Goal: Information Seeking & Learning: Learn about a topic

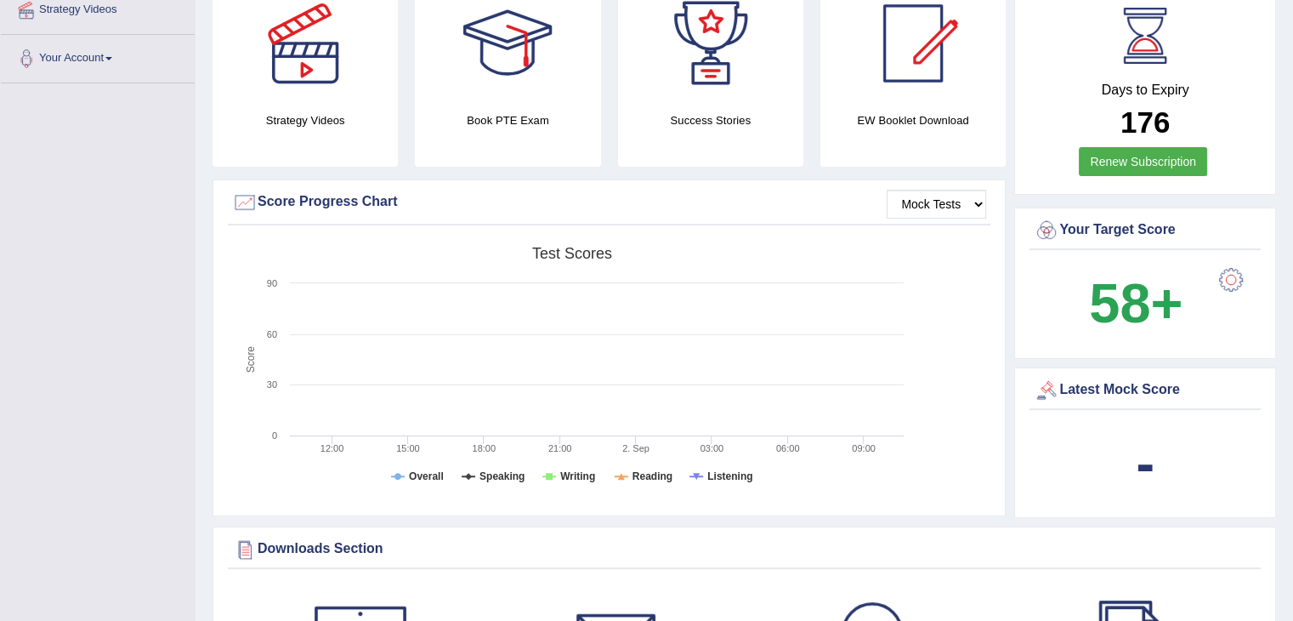
scroll to position [339, 0]
click at [881, 92] on div at bounding box center [913, 44] width 119 height 119
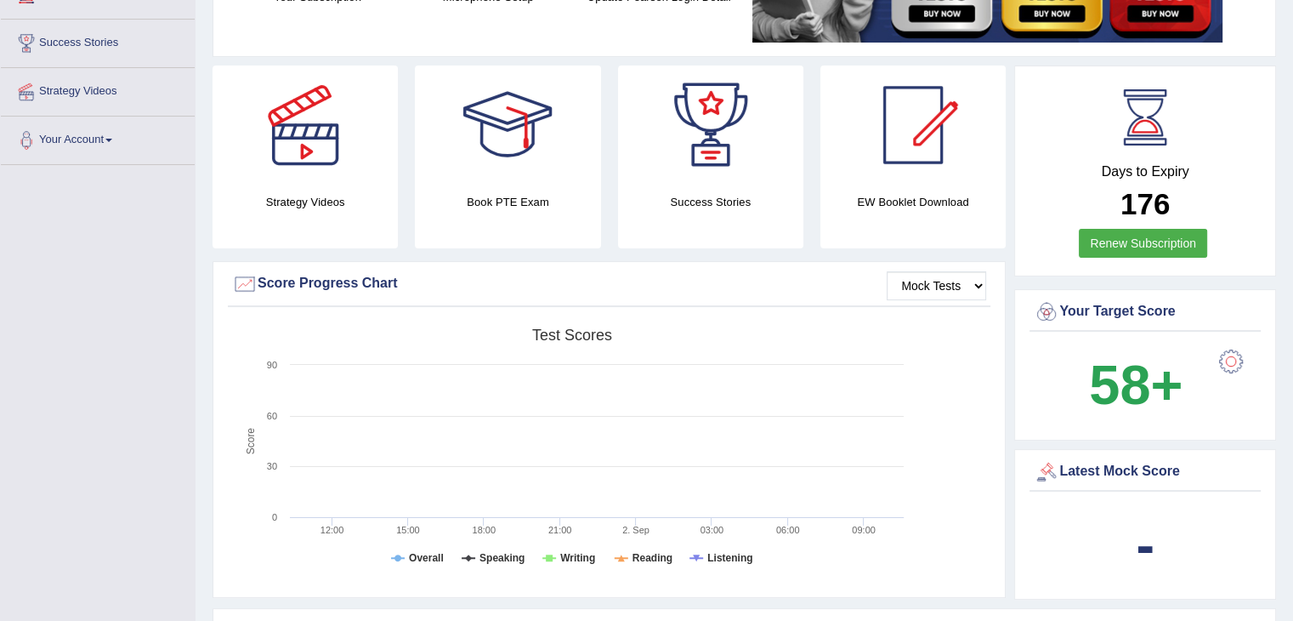
scroll to position [0, 0]
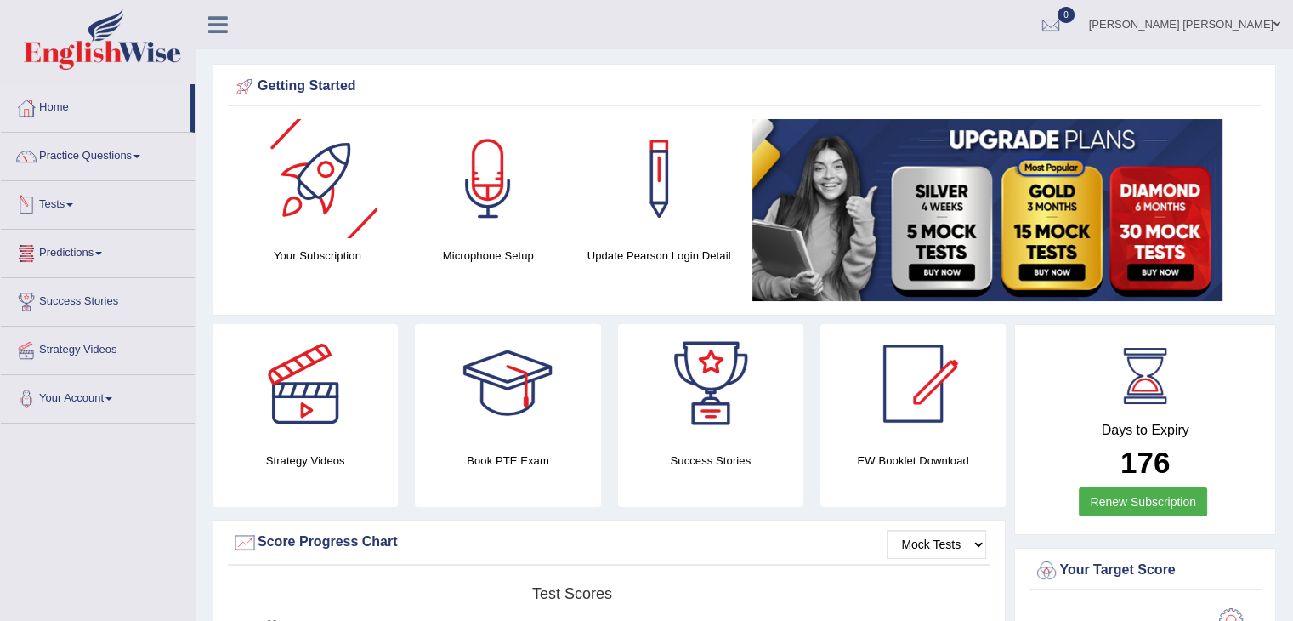
click at [97, 259] on link "Predictions" at bounding box center [98, 251] width 194 height 43
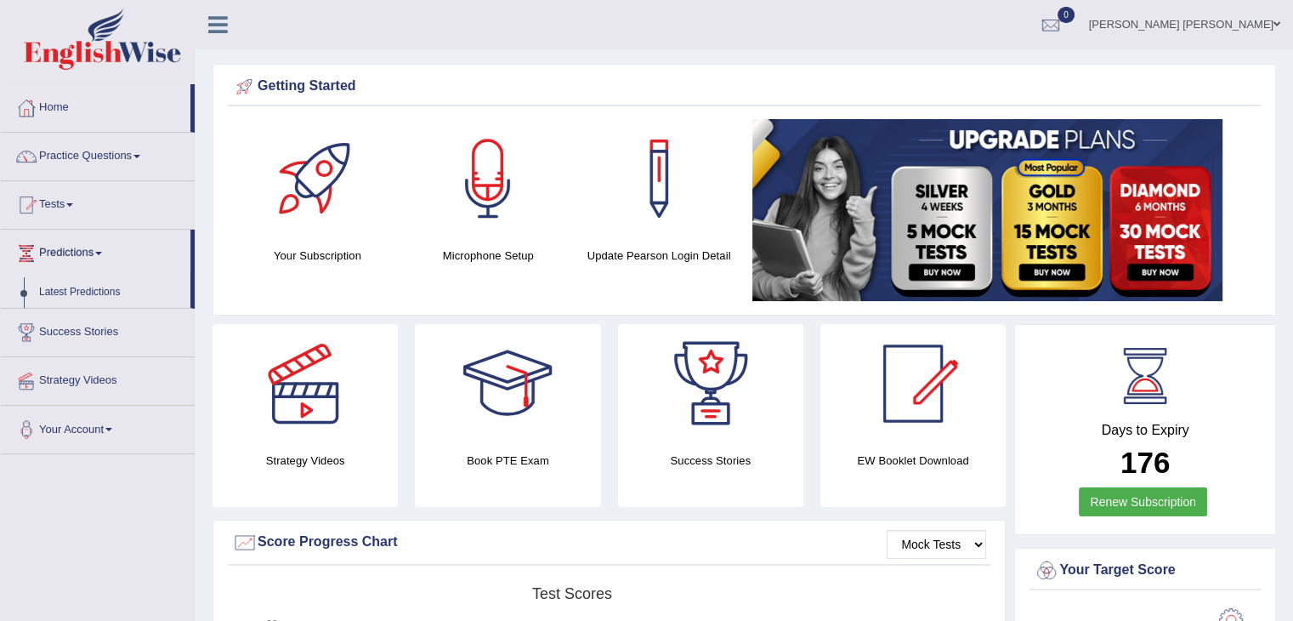
click at [69, 205] on link "Tests" at bounding box center [98, 202] width 194 height 43
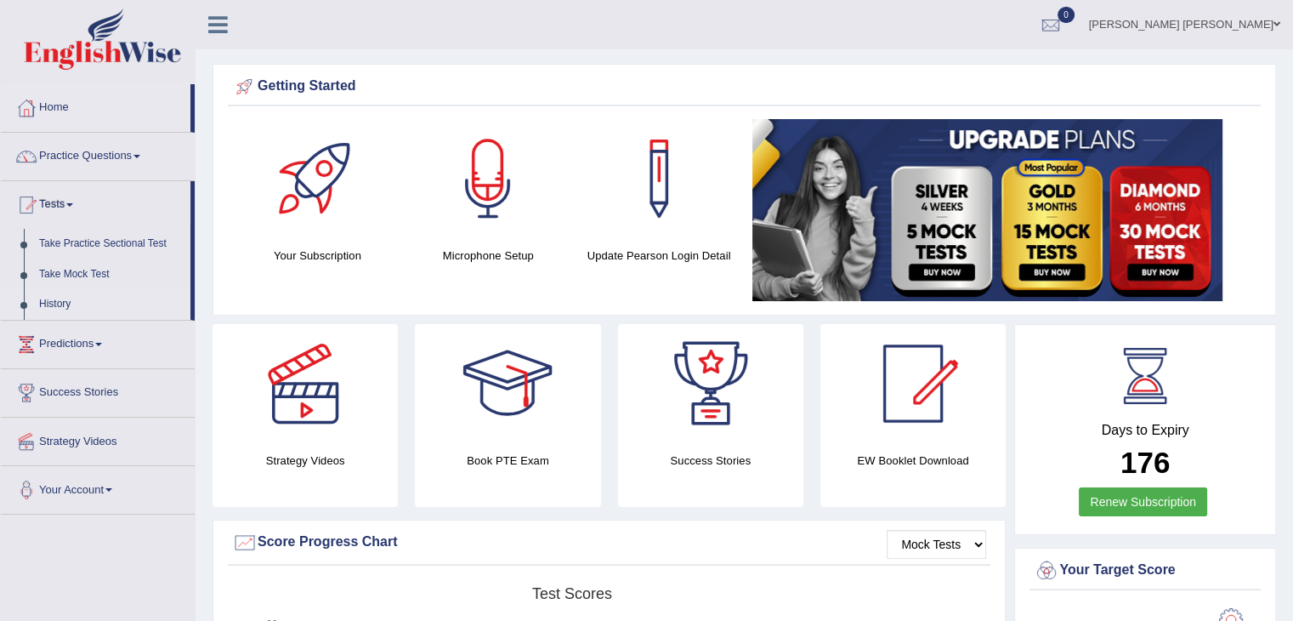
drag, startPoint x: 27, startPoint y: 242, endPoint x: 29, endPoint y: 302, distance: 59.6
click at [29, 302] on ul "Take Practice Sectional Test Take Mock Test History" at bounding box center [96, 274] width 190 height 91
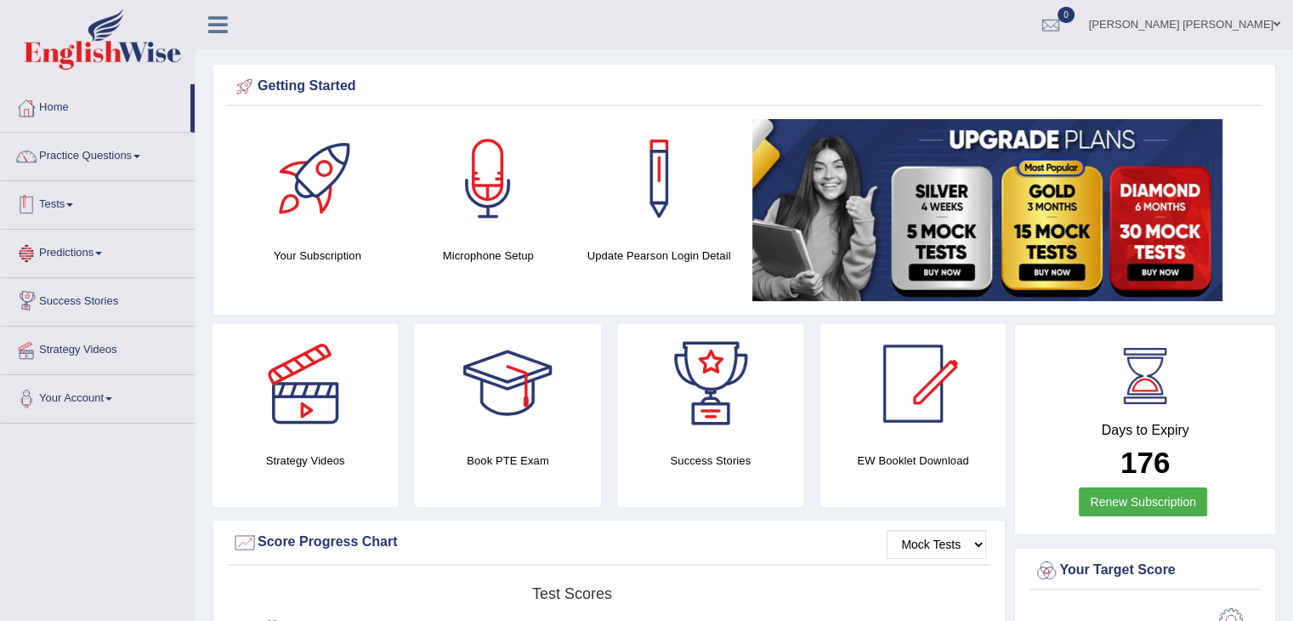
click at [45, 208] on link "Tests" at bounding box center [98, 202] width 194 height 43
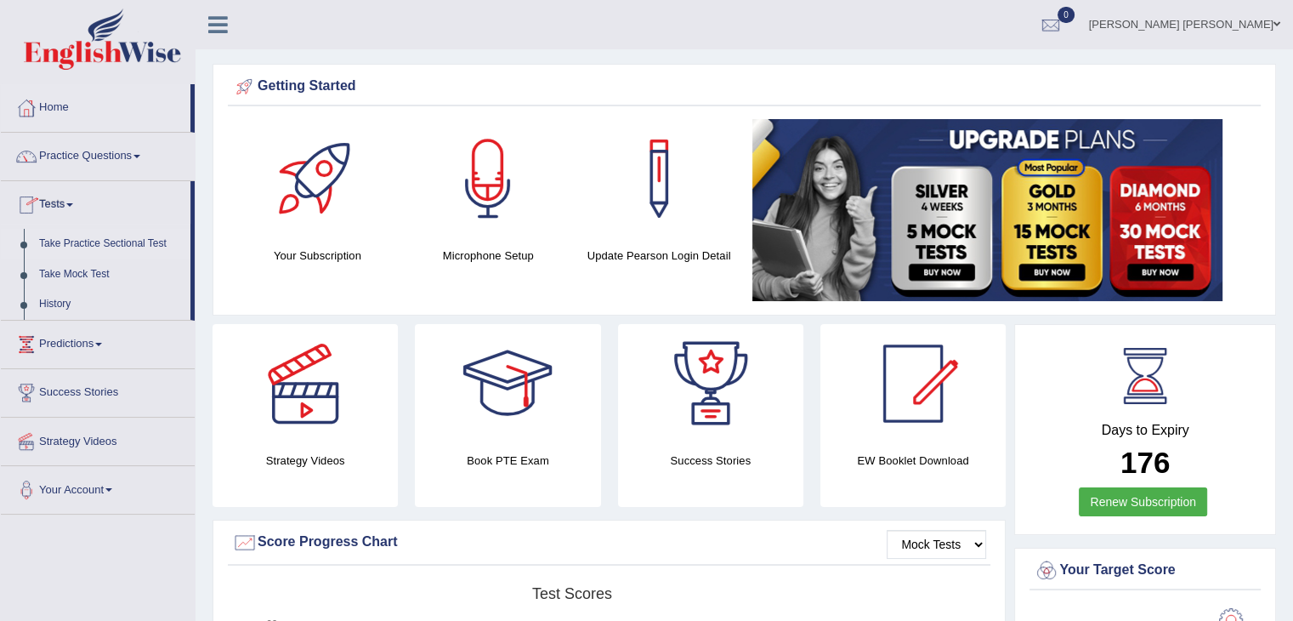
click at [22, 246] on li "Take Practice Sectional Test" at bounding box center [96, 244] width 190 height 31
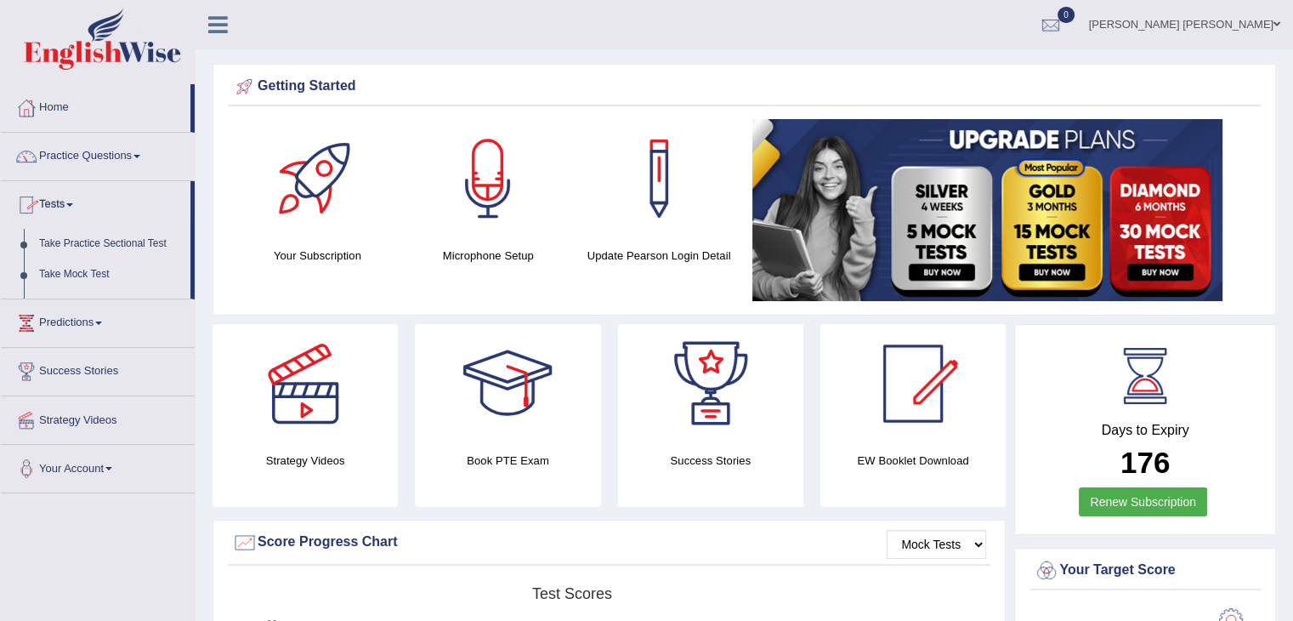
click at [22, 246] on li "Take Practice Sectional Test" at bounding box center [96, 244] width 190 height 31
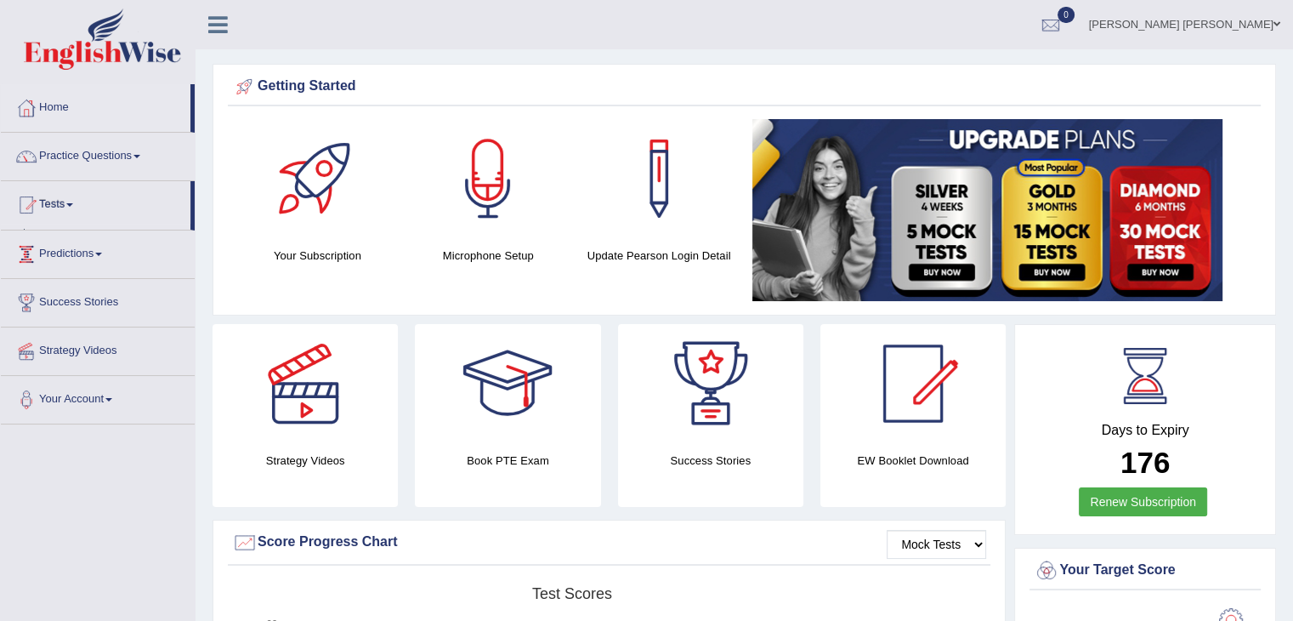
click at [22, 246] on ul "Home Practice Questions Speaking Practice Read Aloud Repeat Sentence Describe I…" at bounding box center [98, 254] width 194 height 340
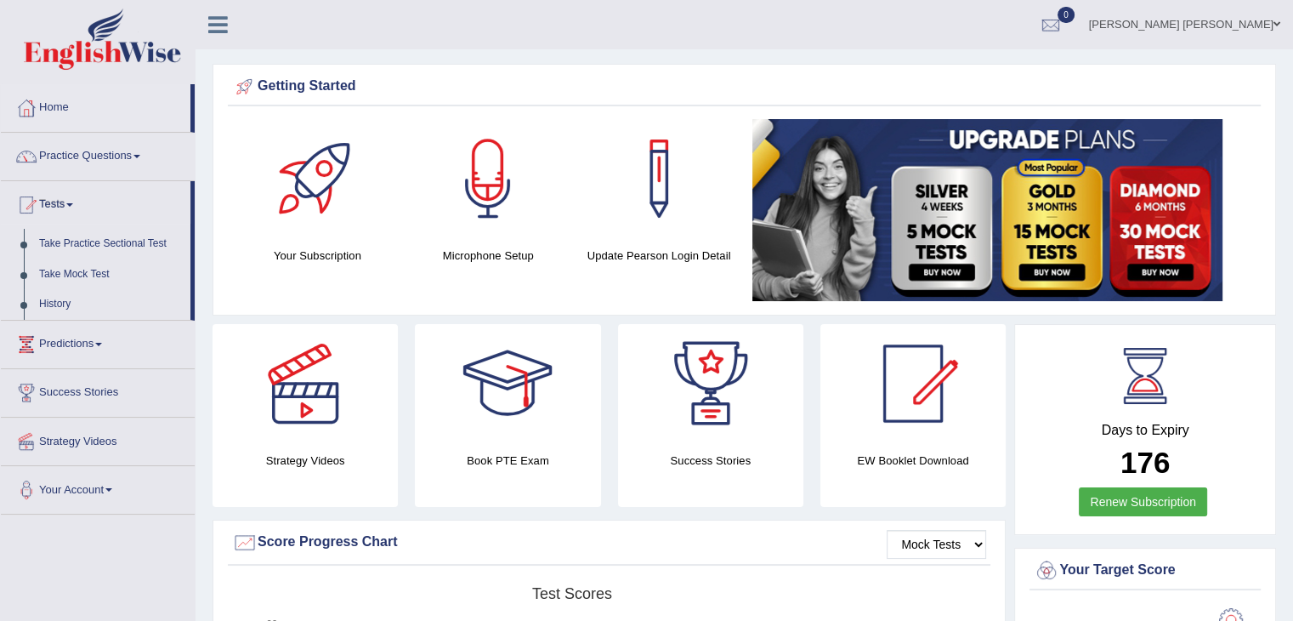
click at [22, 246] on li "Take Practice Sectional Test" at bounding box center [96, 244] width 190 height 31
click at [77, 276] on link "Take Mock Test" at bounding box center [110, 274] width 159 height 31
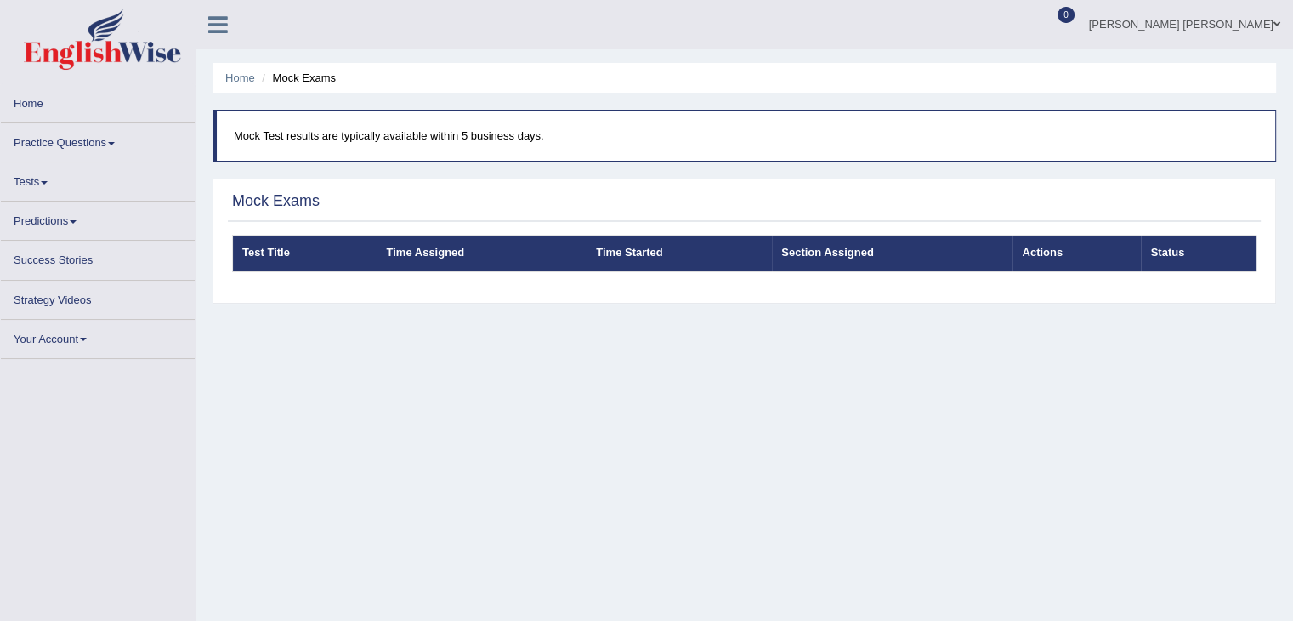
drag, startPoint x: 230, startPoint y: 149, endPoint x: 527, endPoint y: 156, distance: 297.7
click at [527, 156] on blockquote "Mock Test results are typically available within 5 business days." at bounding box center [745, 136] width 1064 height 52
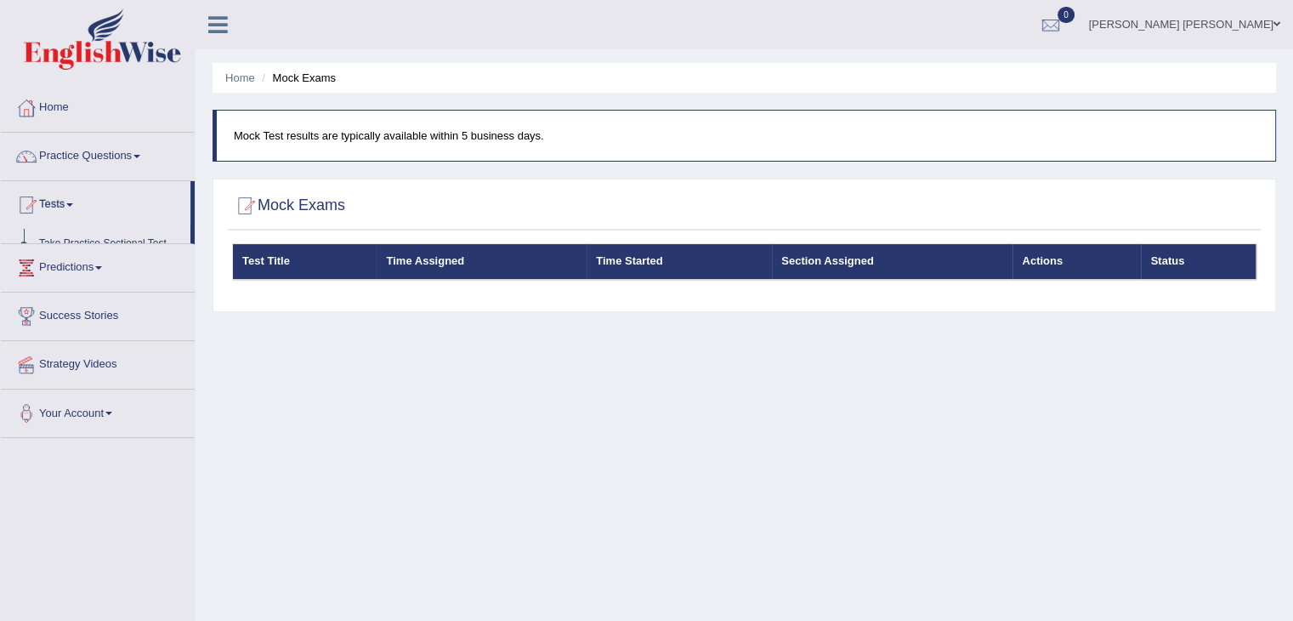
click at [536, 158] on blockquote "Mock Test results are typically available within 5 business days." at bounding box center [745, 136] width 1064 height 52
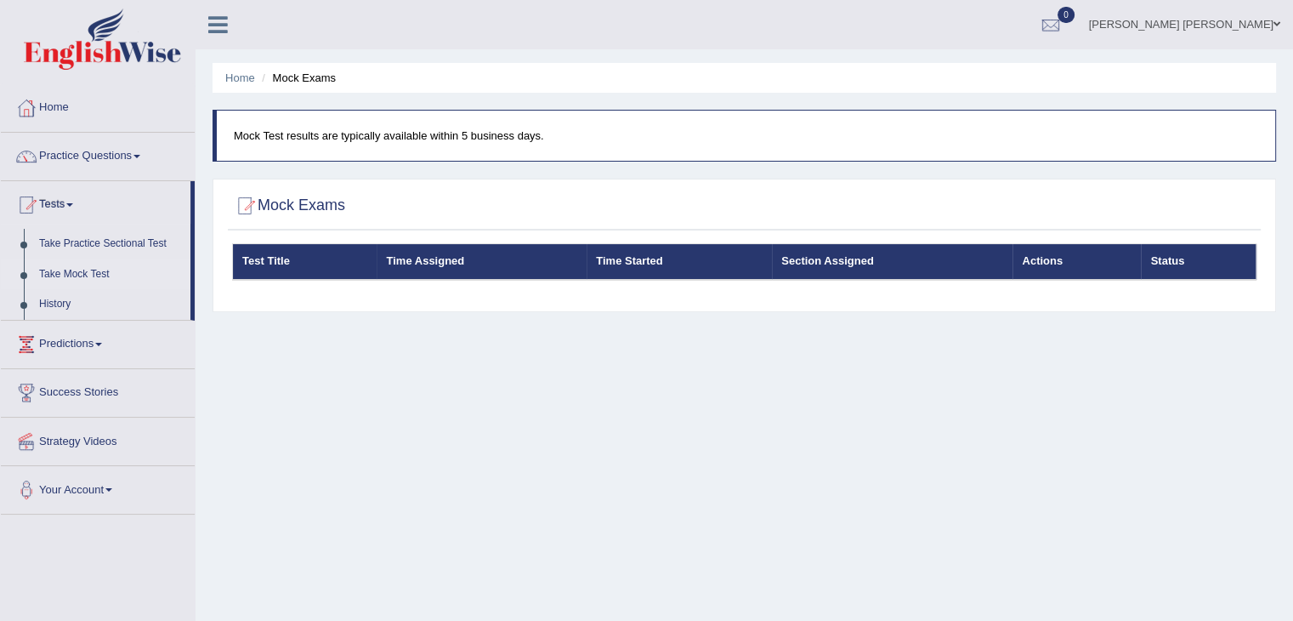
click at [813, 287] on div "Test Title Time Assigned Time Started Section Assigned Actions Status" at bounding box center [744, 273] width 1033 height 60
click at [668, 249] on th "Time Started" at bounding box center [679, 262] width 185 height 36
click at [609, 257] on th "Time Started" at bounding box center [679, 262] width 185 height 36
click at [557, 258] on th "Time Assigned" at bounding box center [482, 262] width 210 height 36
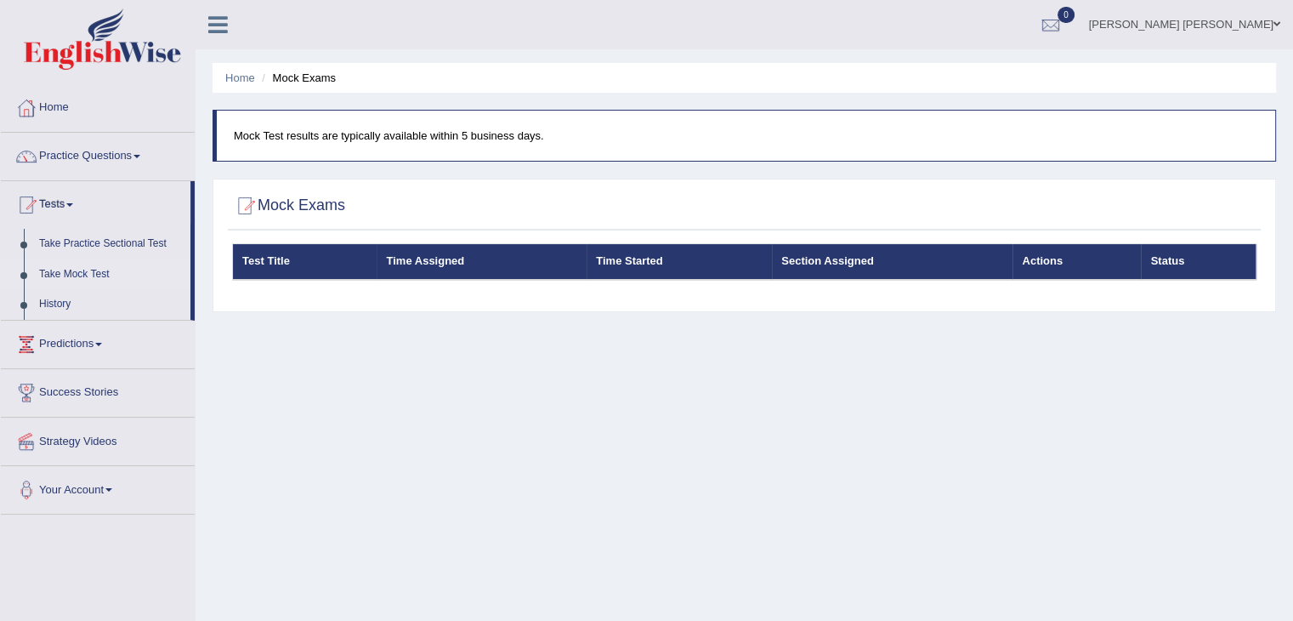
click at [557, 258] on th "Time Assigned" at bounding box center [482, 262] width 210 height 36
click at [136, 157] on link "Practice Questions" at bounding box center [98, 154] width 194 height 43
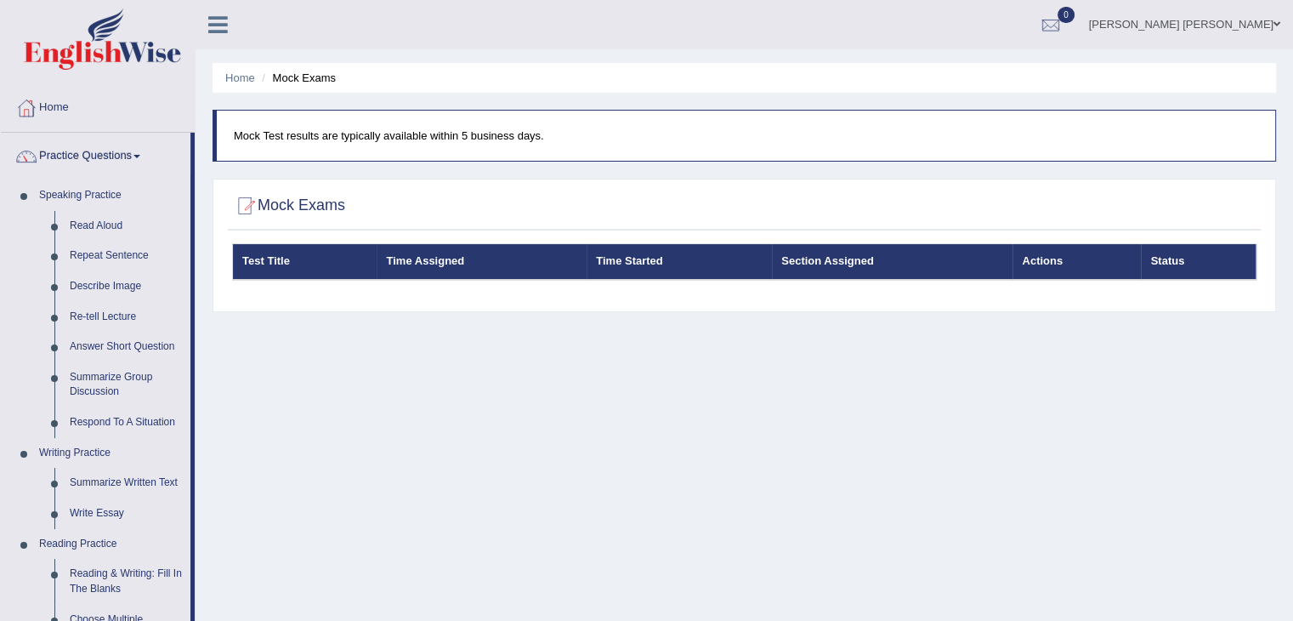
click at [249, 270] on th "Test Title" at bounding box center [305, 262] width 145 height 36
click at [248, 288] on div "Test Title Time Assigned Time Started Section Assigned Actions Status" at bounding box center [744, 273] width 1033 height 60
click at [101, 192] on link "Speaking Practice" at bounding box center [110, 195] width 159 height 31
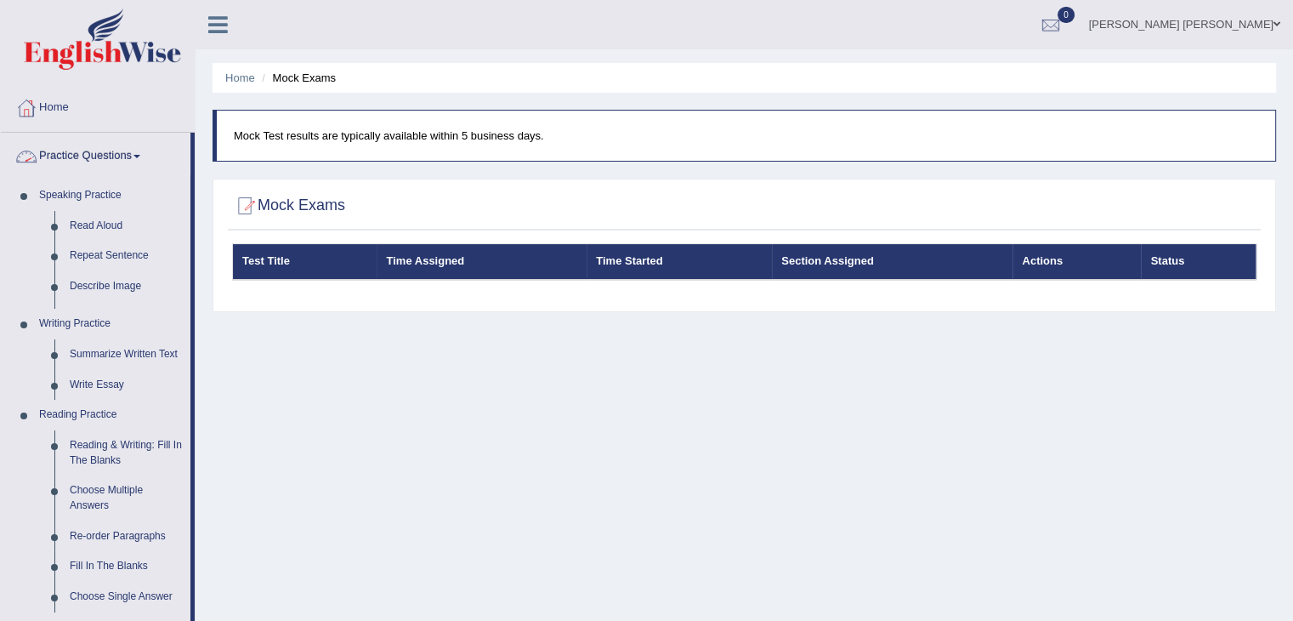
click at [116, 169] on link "Practice Questions" at bounding box center [96, 154] width 190 height 43
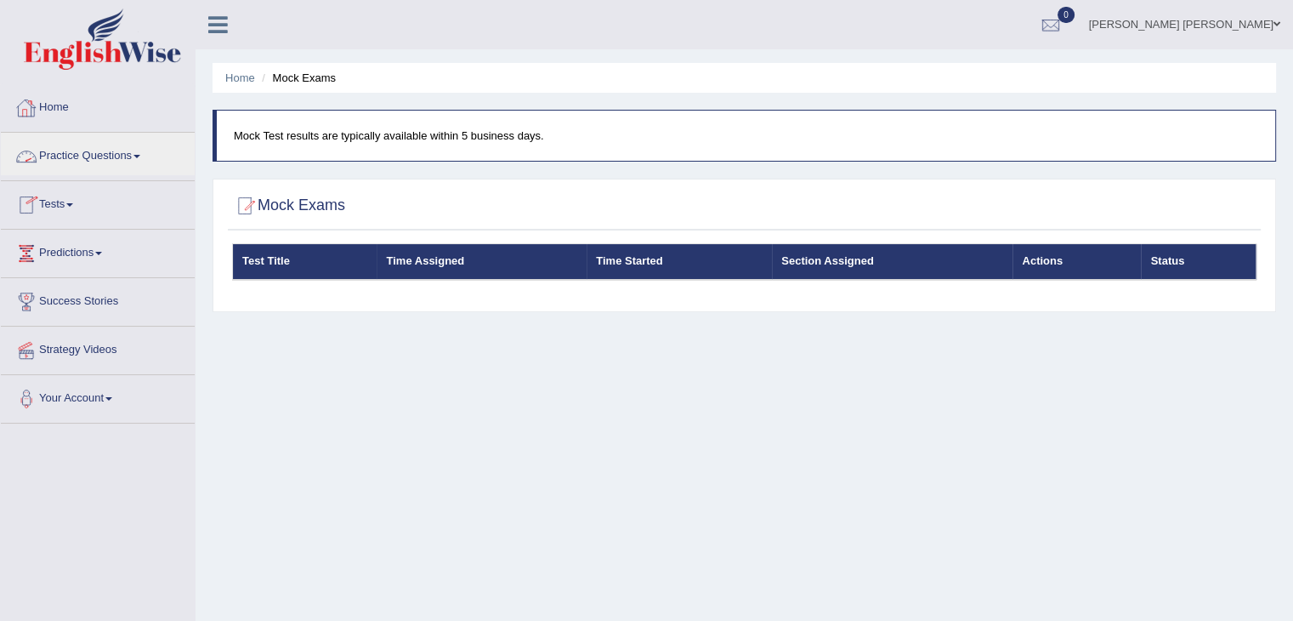
click at [88, 112] on link "Home" at bounding box center [98, 105] width 194 height 43
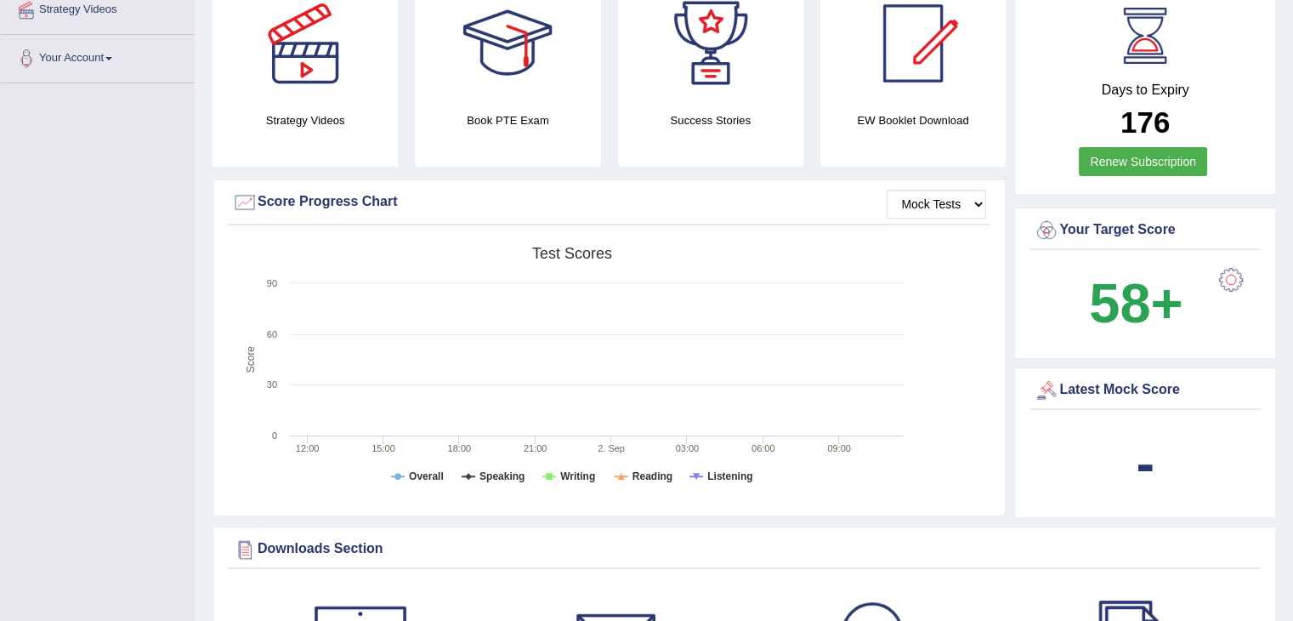
scroll to position [255, 0]
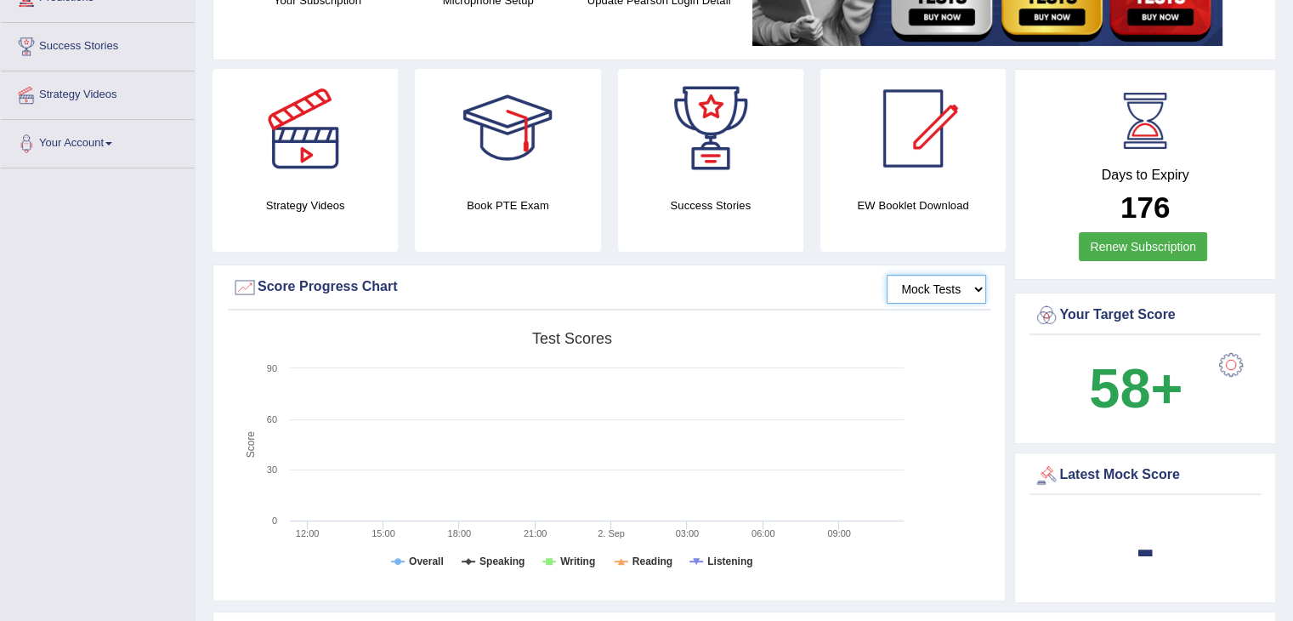
click at [910, 300] on select "Mock Tests" at bounding box center [936, 289] width 99 height 29
click at [925, 290] on select "Mock Tests" at bounding box center [936, 289] width 99 height 29
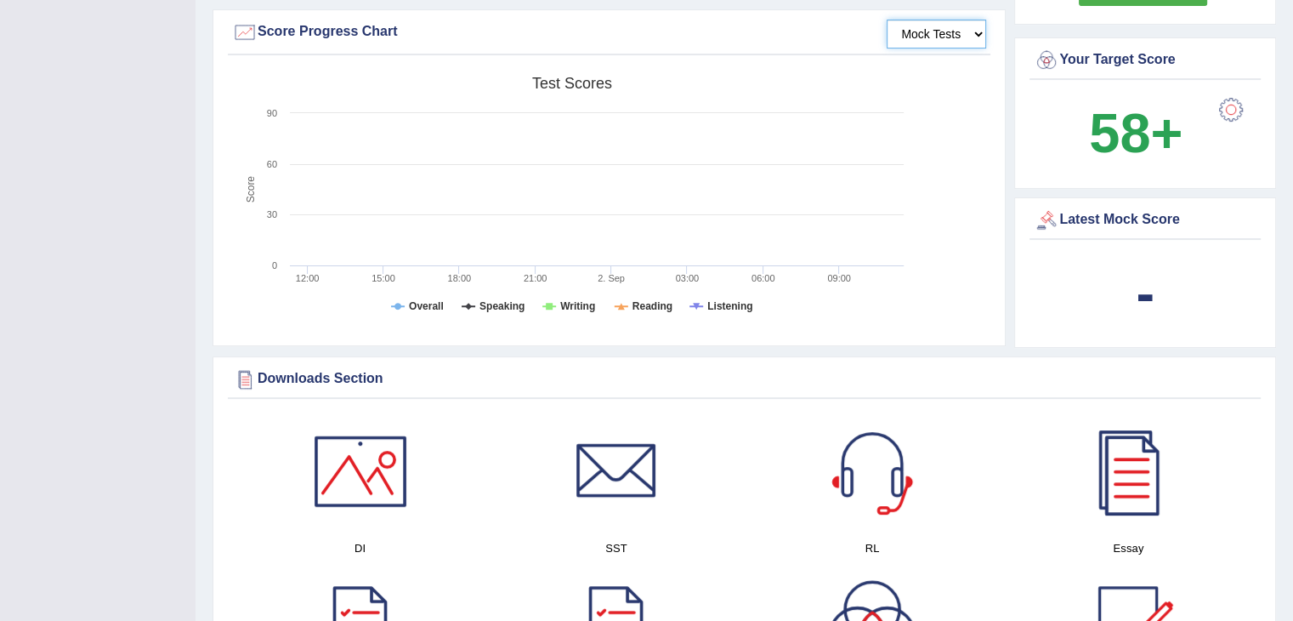
scroll to position [680, 0]
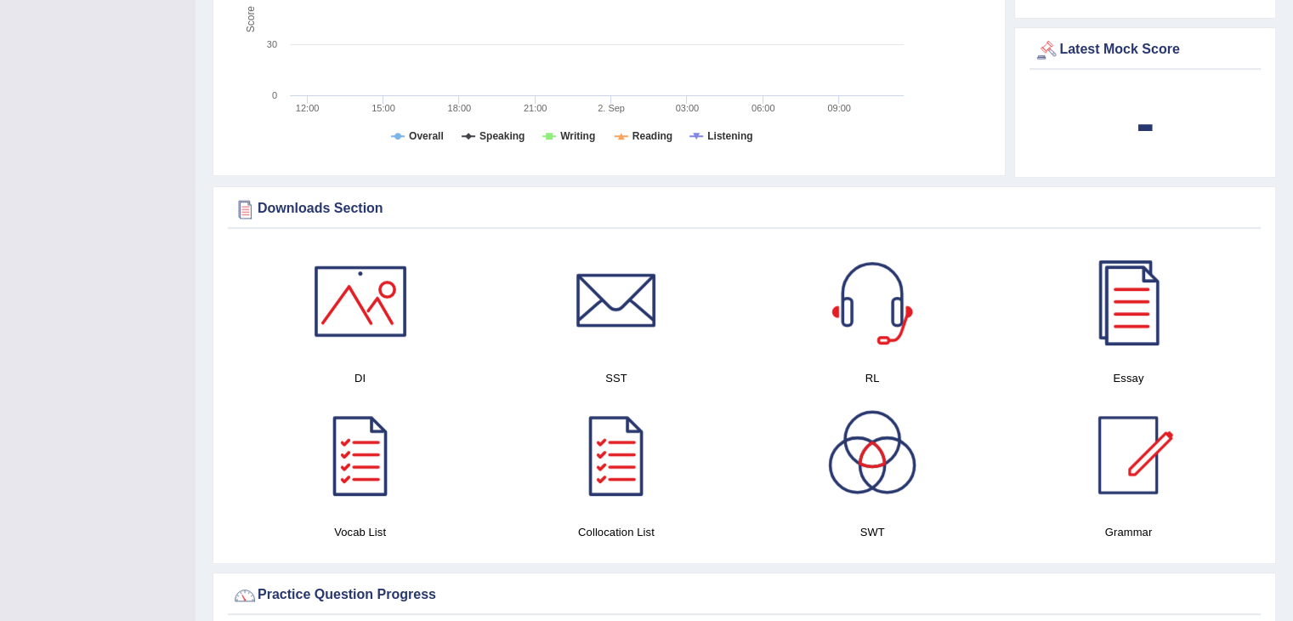
click at [857, 321] on div at bounding box center [872, 301] width 119 height 119
click at [381, 297] on div at bounding box center [360, 301] width 119 height 119
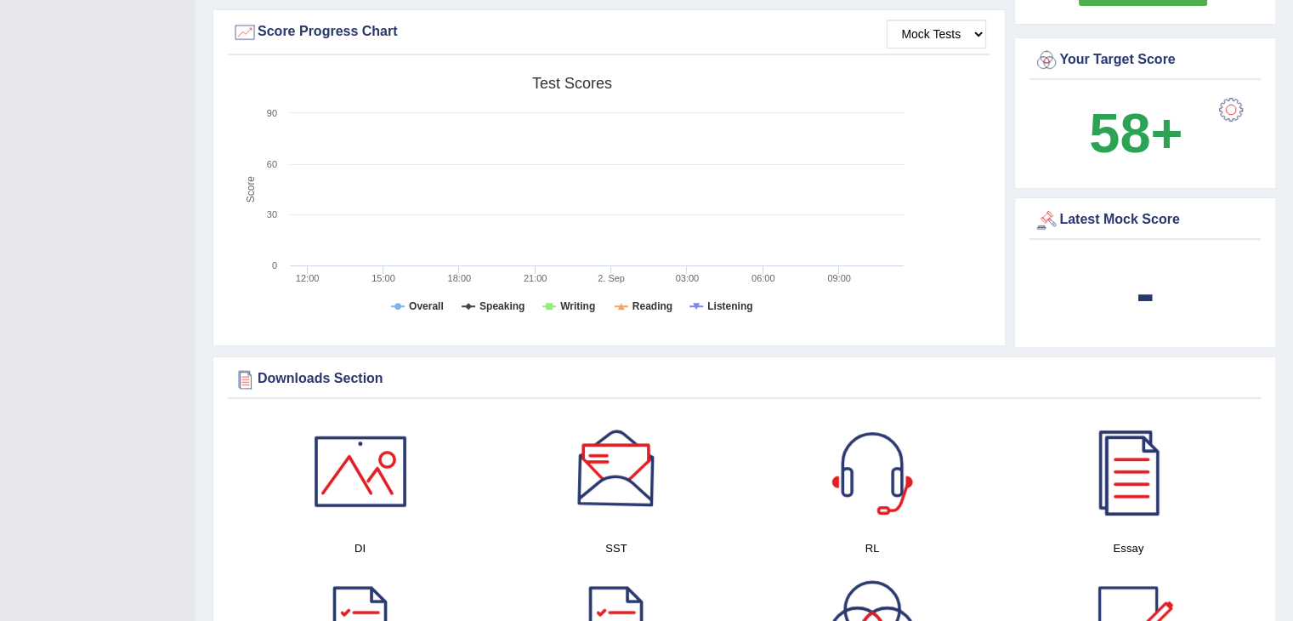
scroll to position [170, 0]
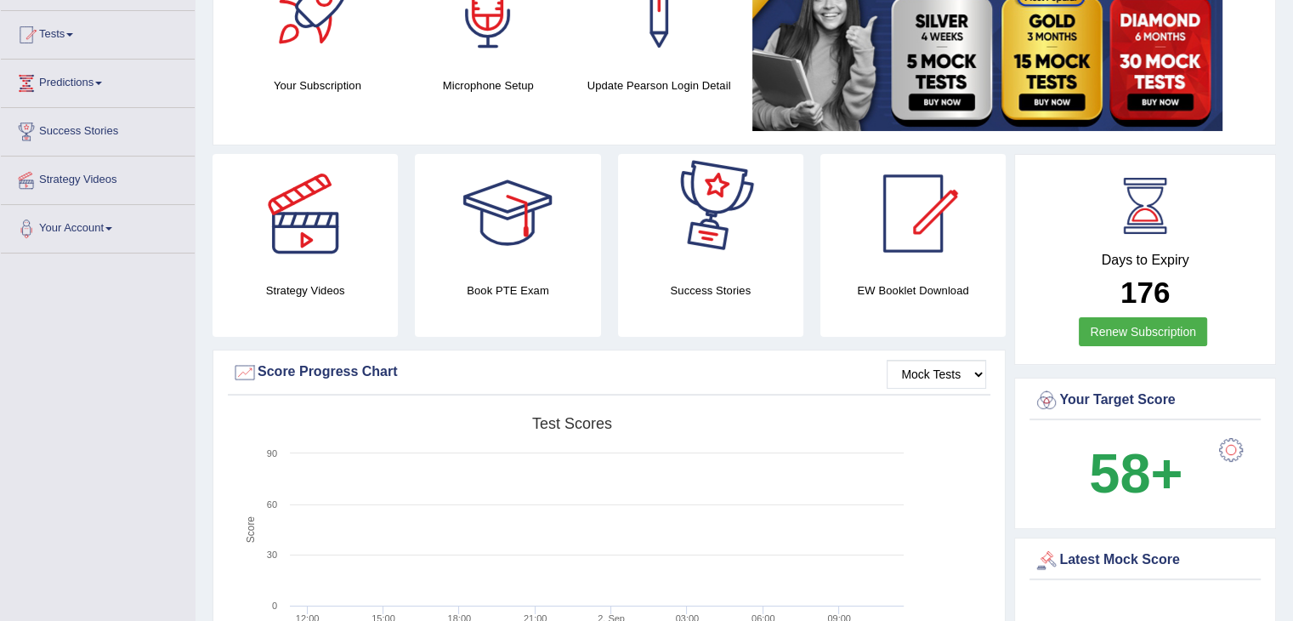
click at [836, 249] on link at bounding box center [913, 213] width 185 height 119
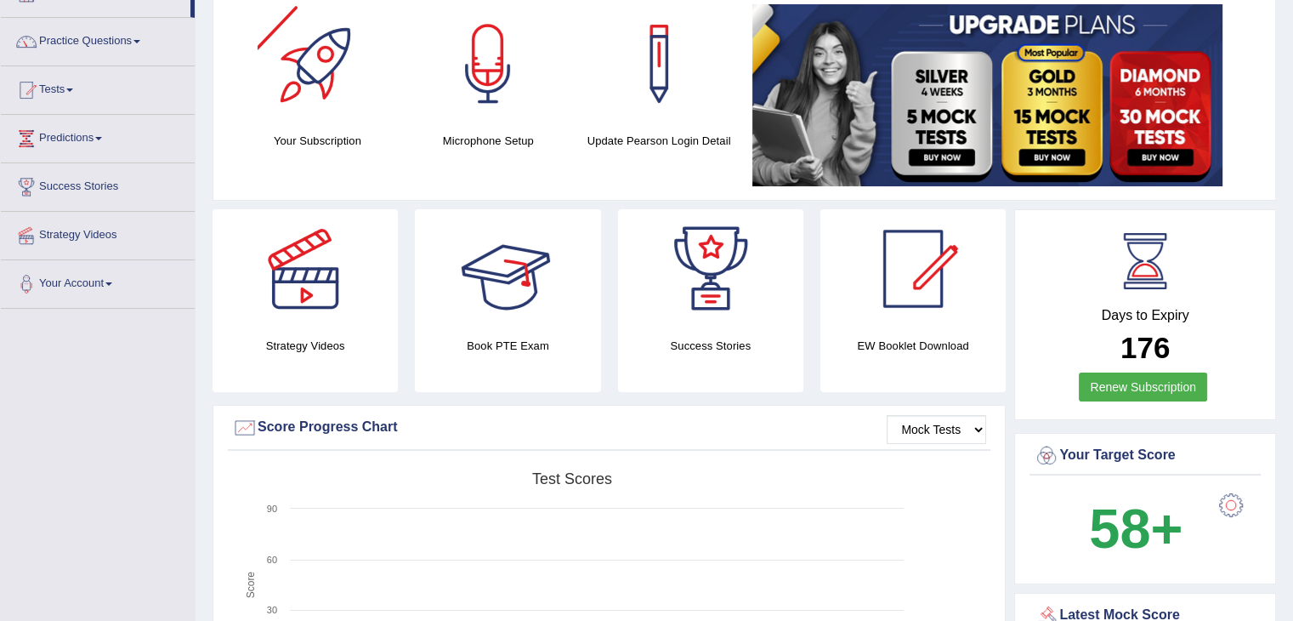
scroll to position [85, 0]
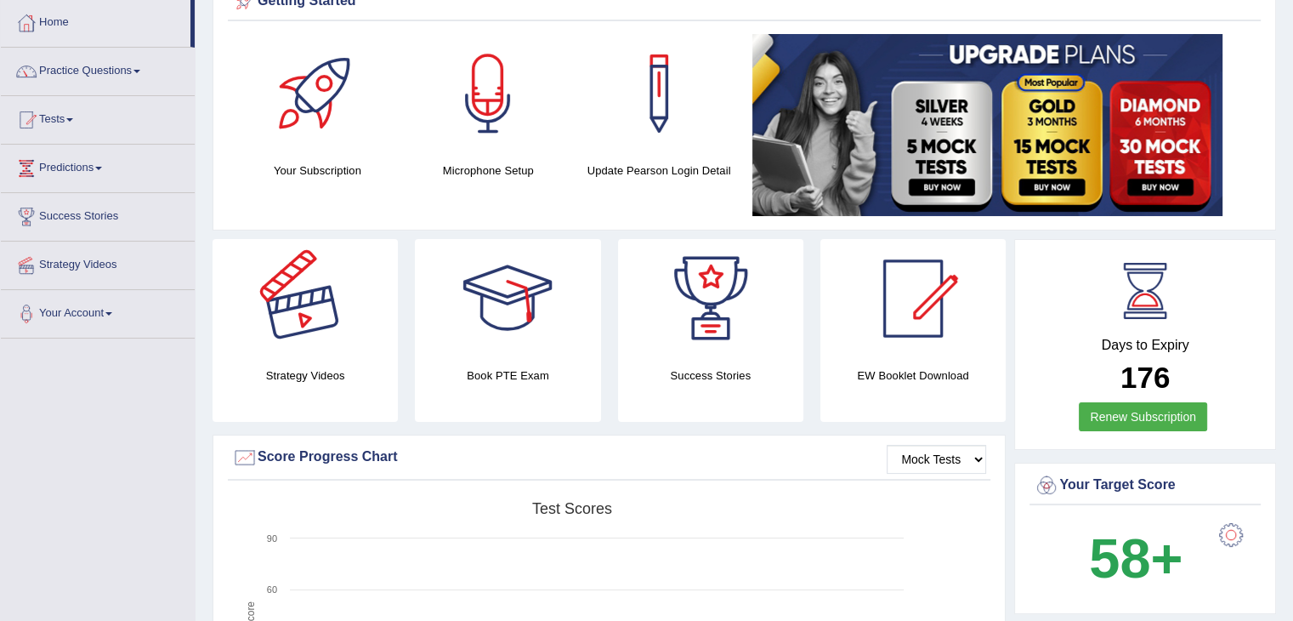
click at [352, 292] on div at bounding box center [305, 298] width 119 height 119
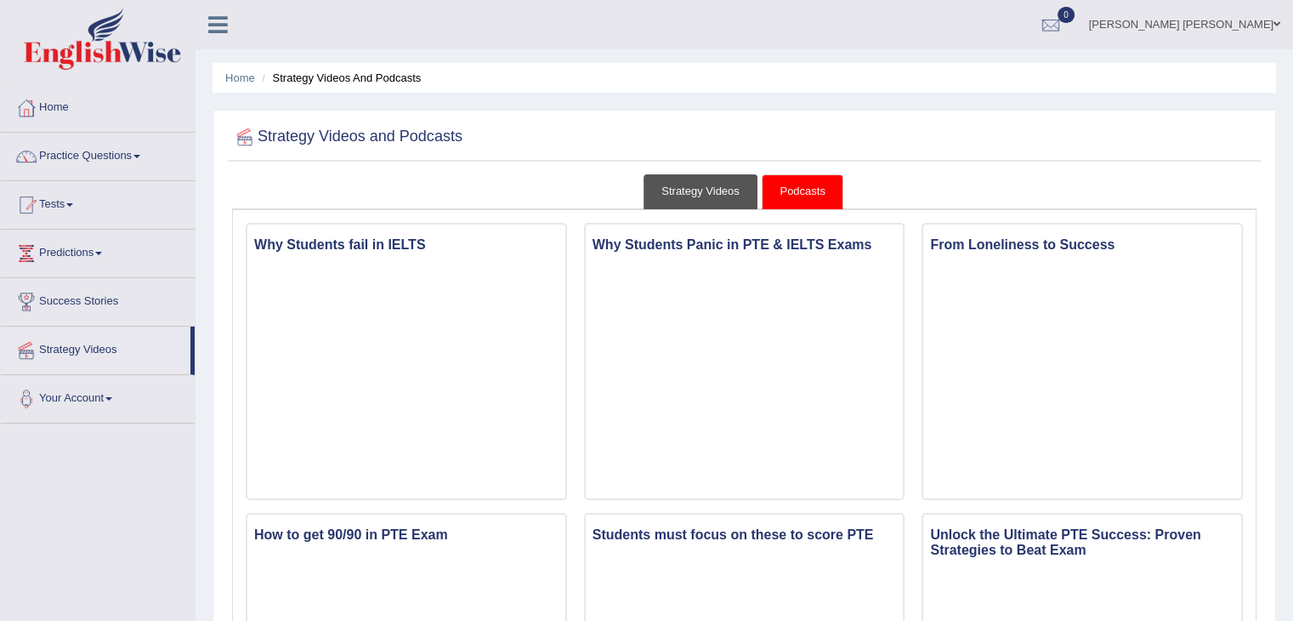
click at [726, 192] on link "Strategy Videos" at bounding box center [701, 191] width 114 height 35
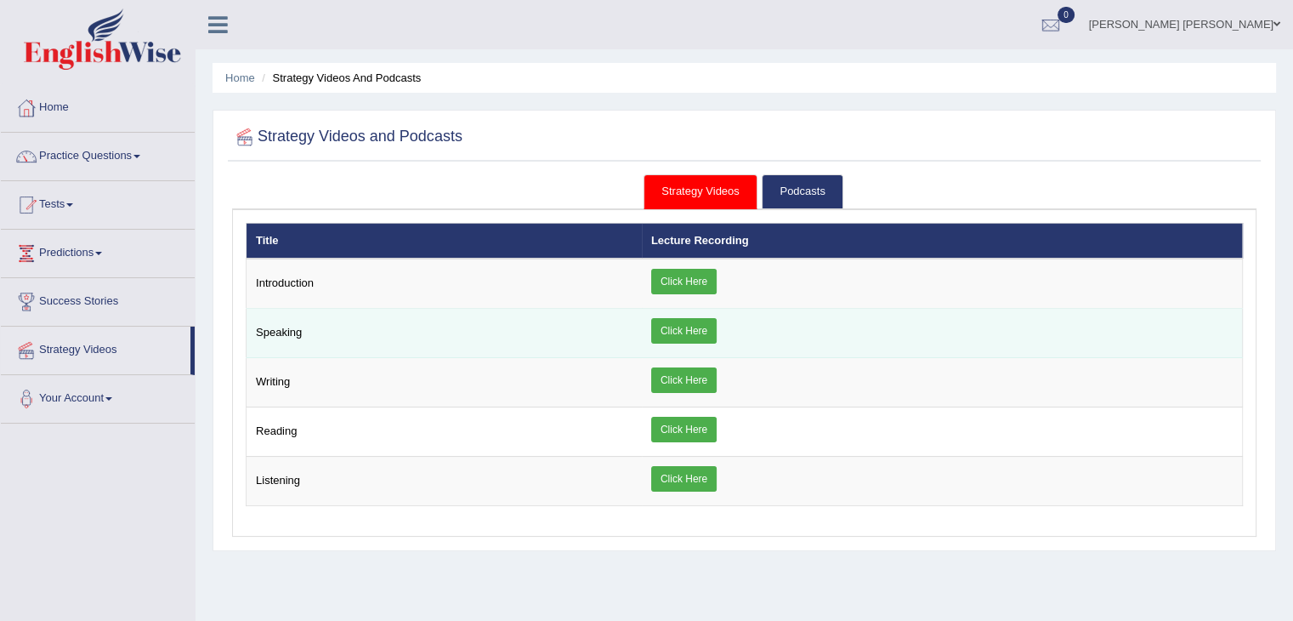
click at [667, 327] on link "Click Here" at bounding box center [683, 331] width 65 height 26
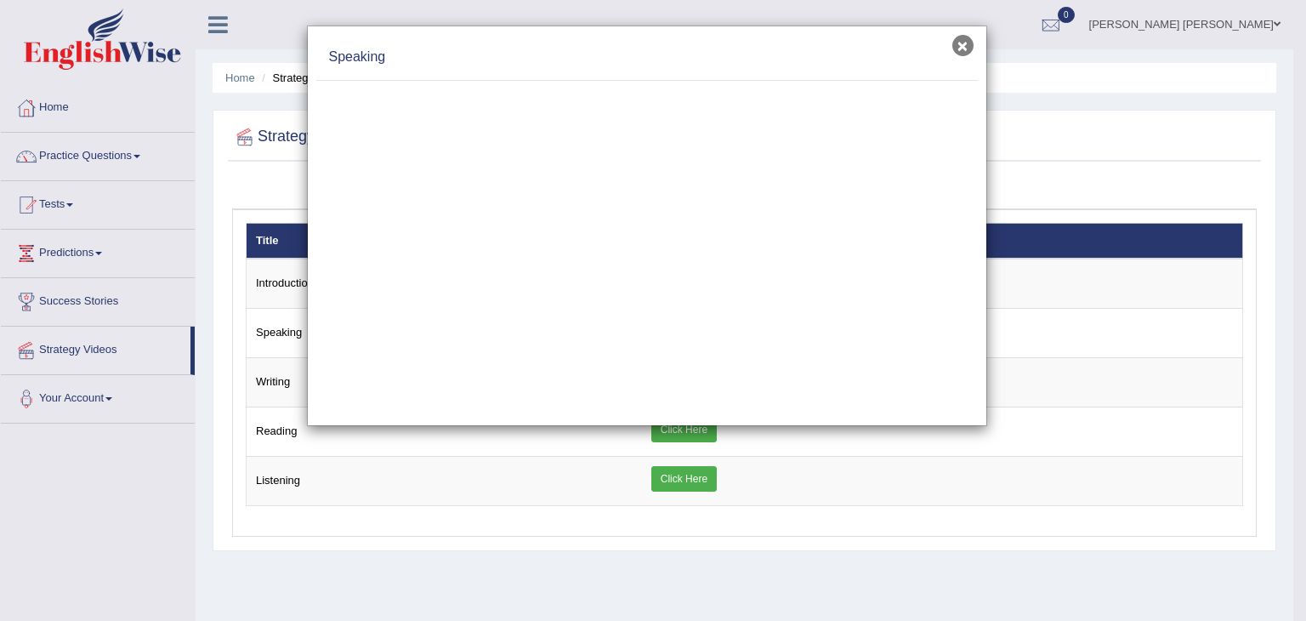
click at [959, 45] on button "×" at bounding box center [962, 45] width 21 height 21
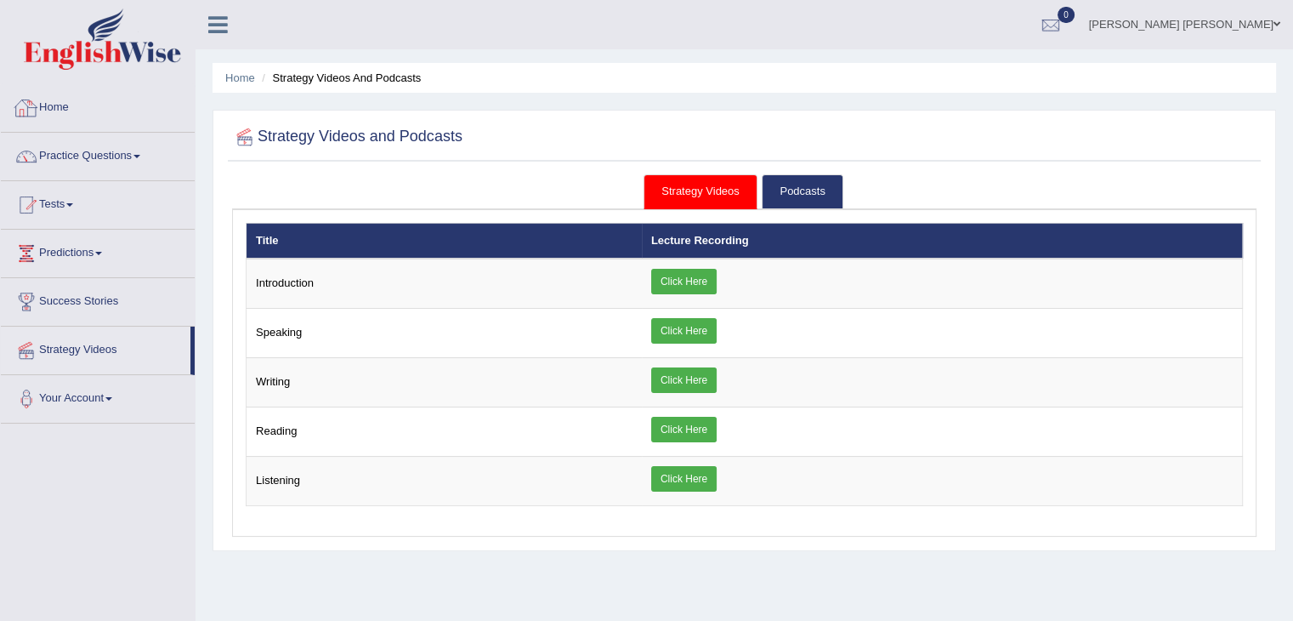
click at [45, 111] on link "Home" at bounding box center [98, 105] width 194 height 43
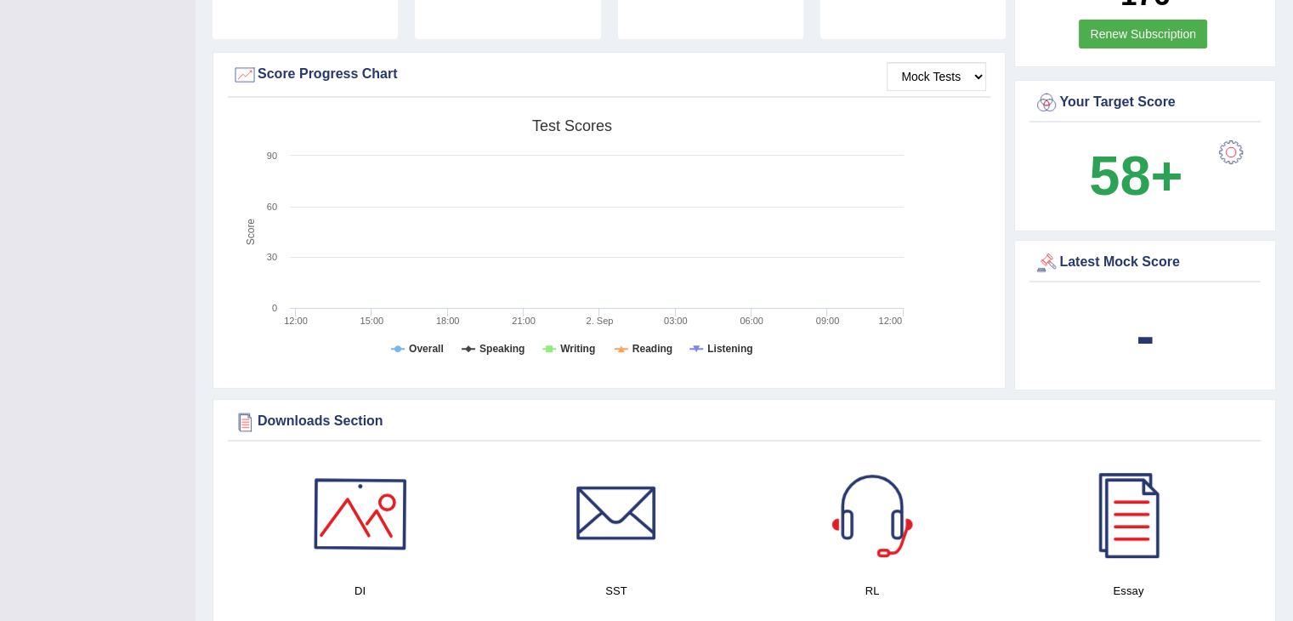
scroll to position [471, 0]
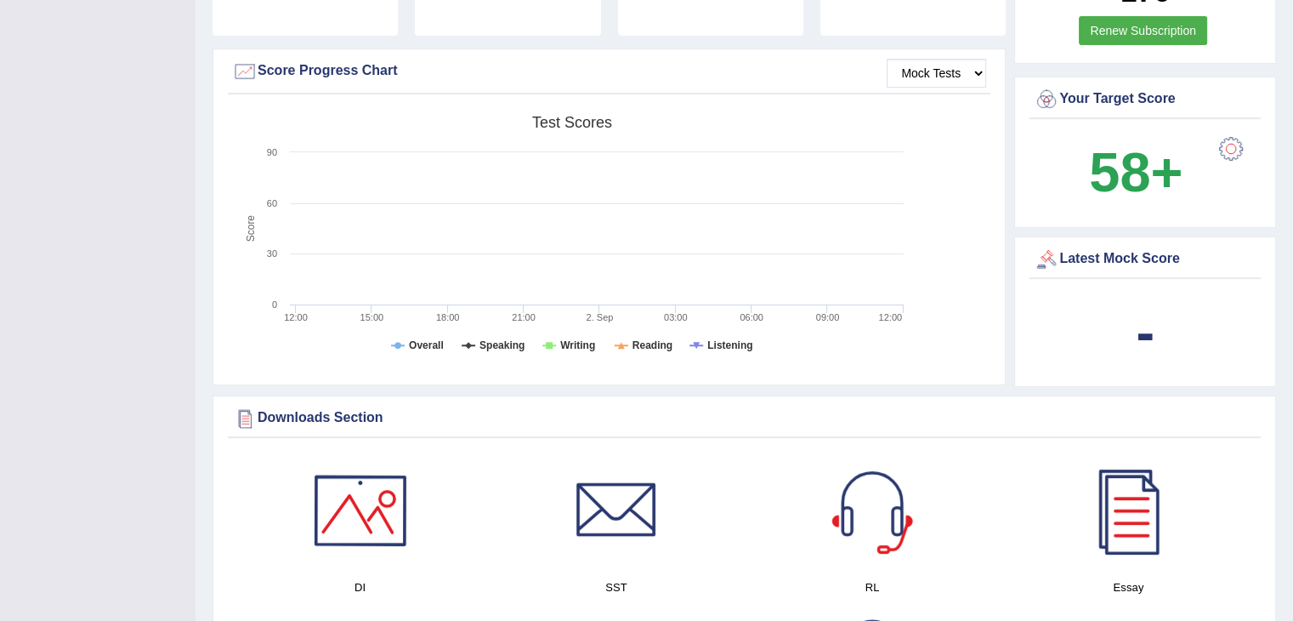
click at [323, 479] on div at bounding box center [360, 510] width 119 height 119
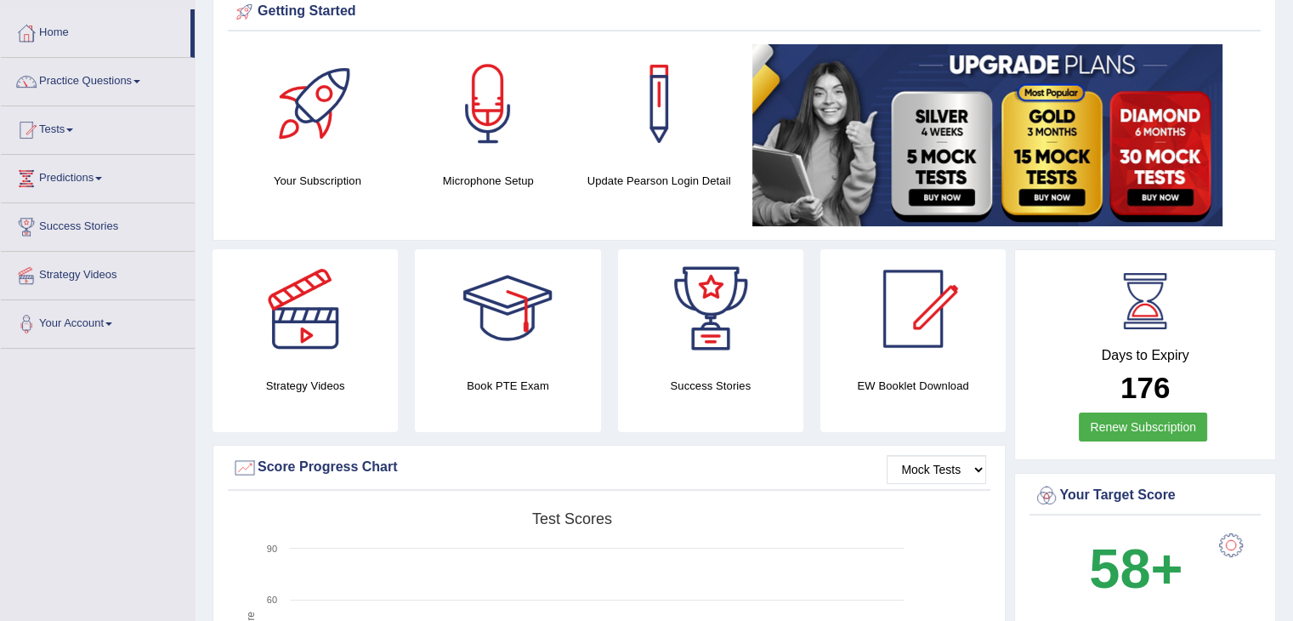
scroll to position [0, 0]
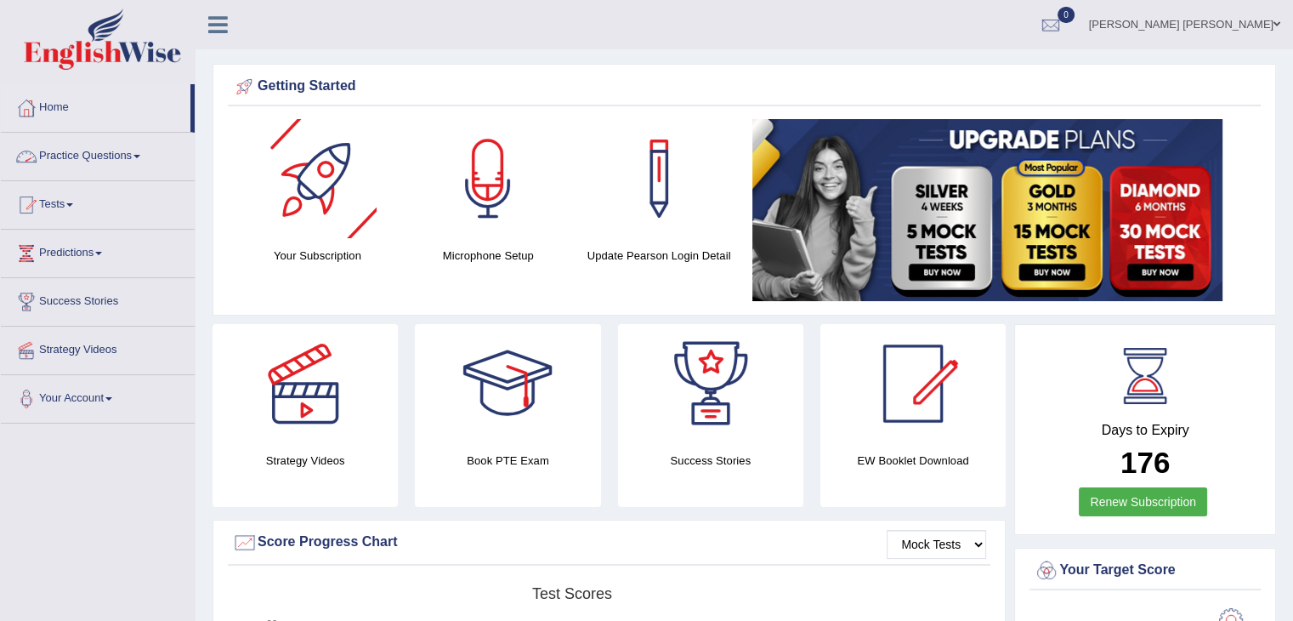
click at [64, 154] on link "Practice Questions" at bounding box center [98, 154] width 194 height 43
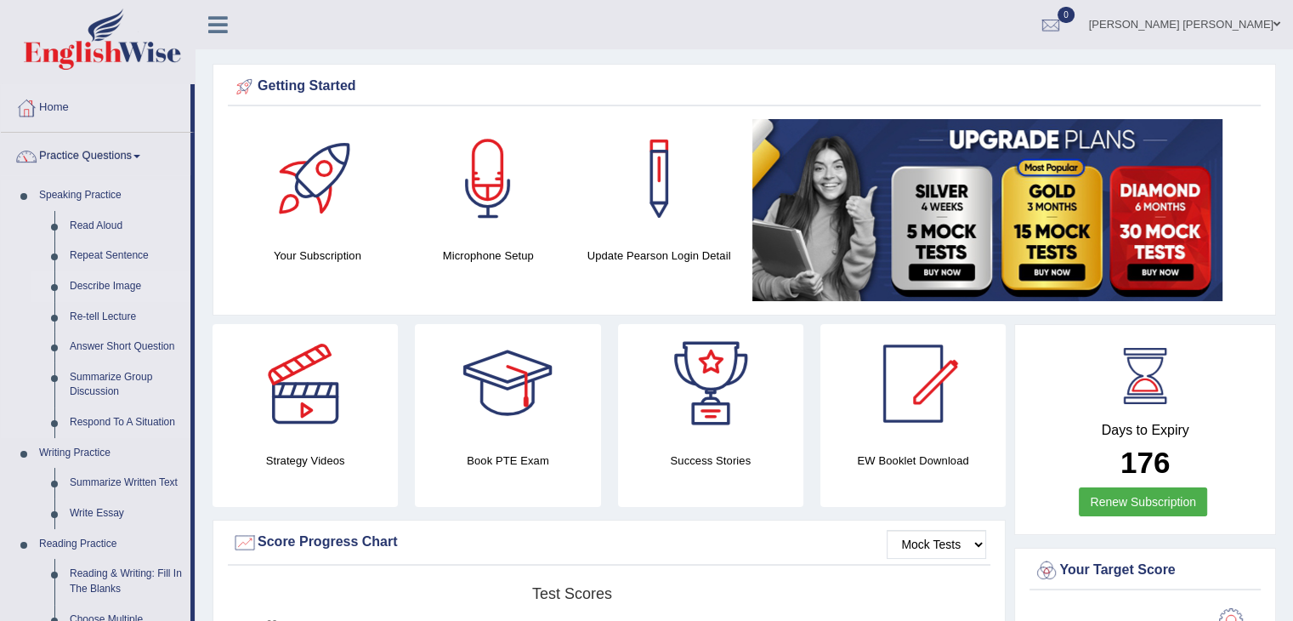
click at [75, 288] on link "Describe Image" at bounding box center [126, 286] width 128 height 31
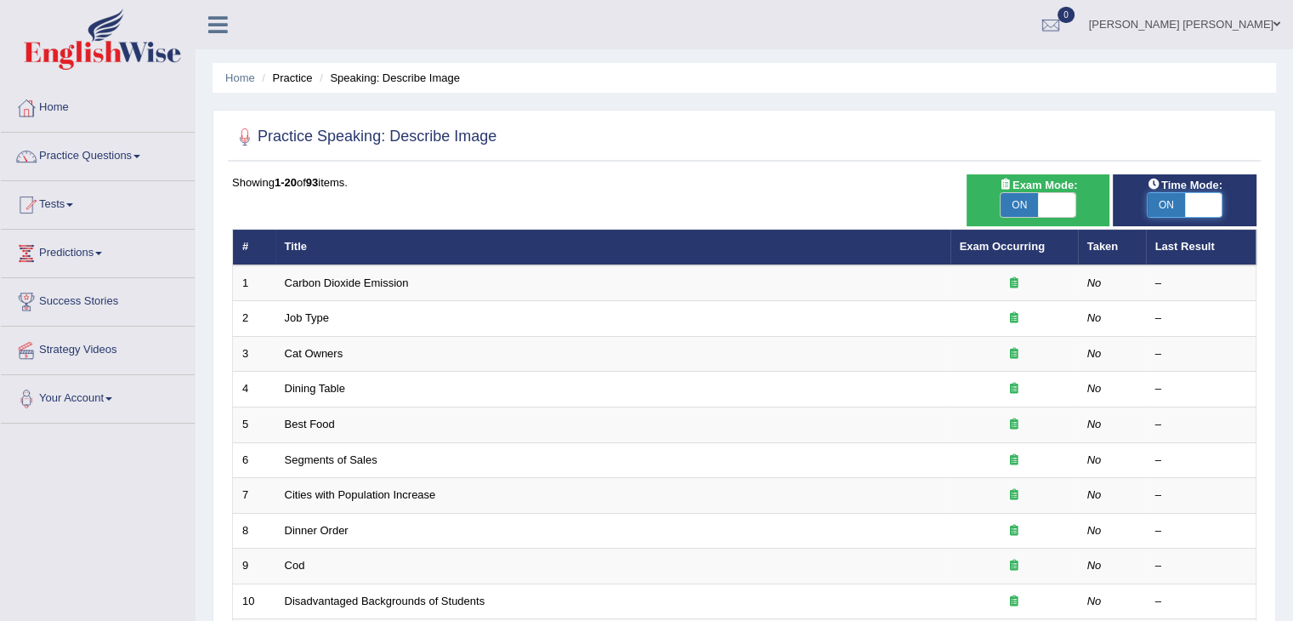
click at [1207, 193] on span at bounding box center [1203, 205] width 37 height 24
checkbox input "false"
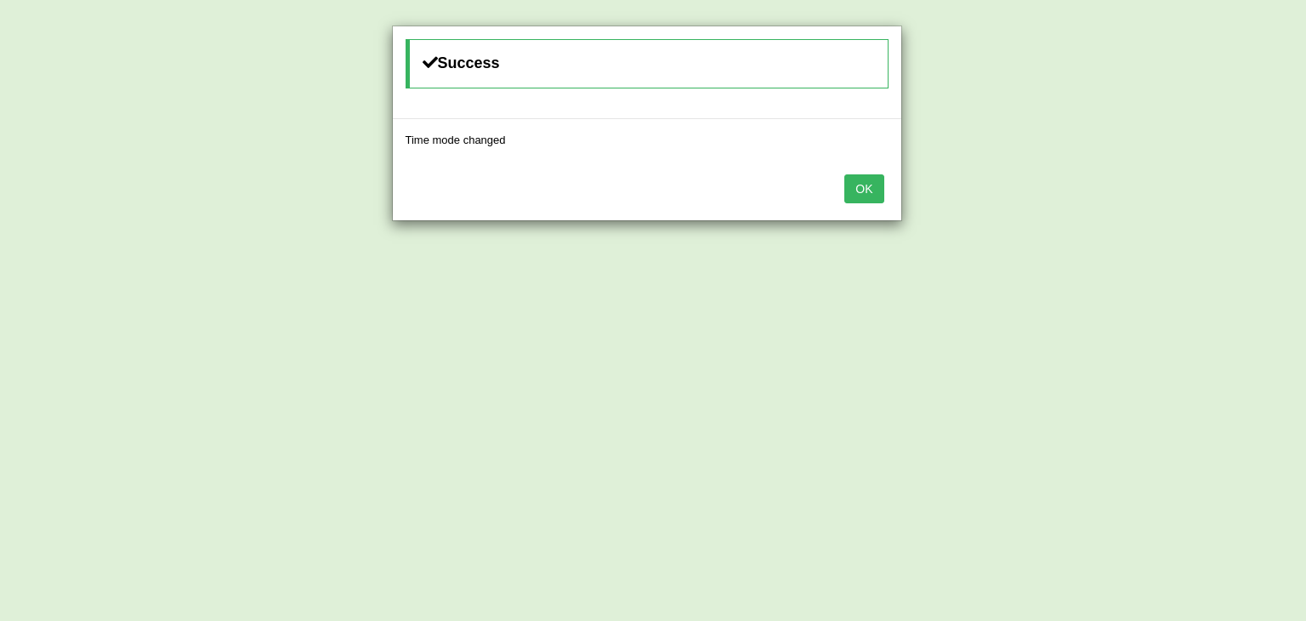
click at [878, 198] on button "OK" at bounding box center [863, 188] width 39 height 29
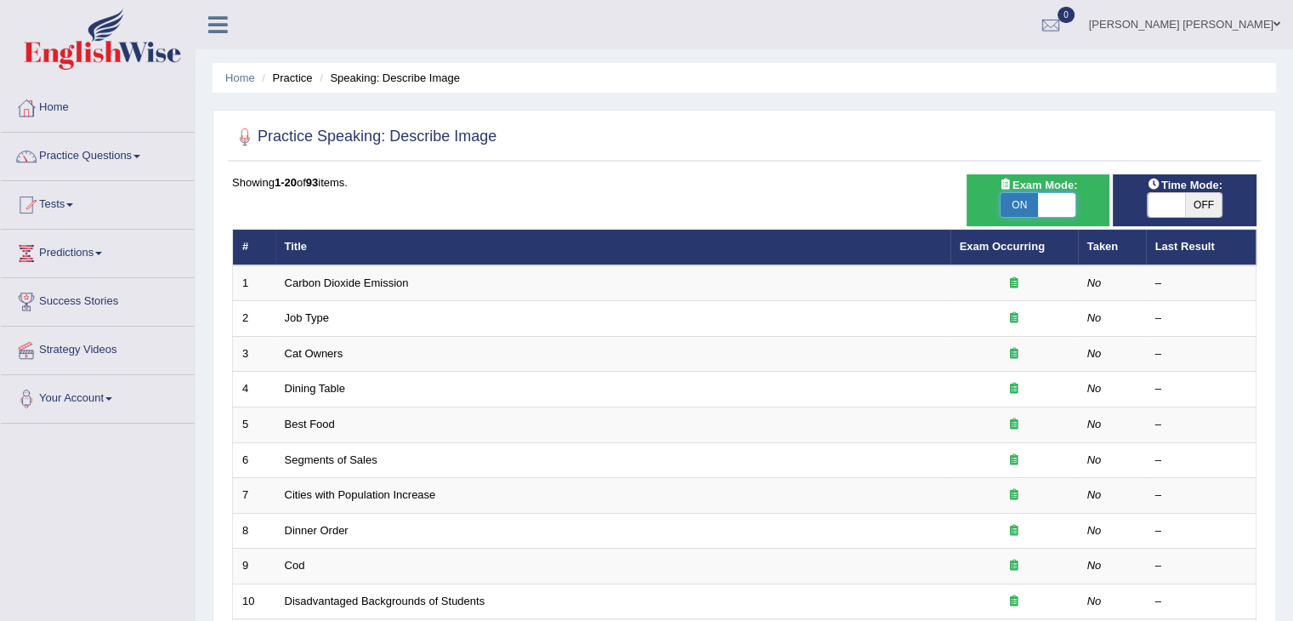
click at [1048, 197] on span at bounding box center [1056, 205] width 37 height 24
checkbox input "false"
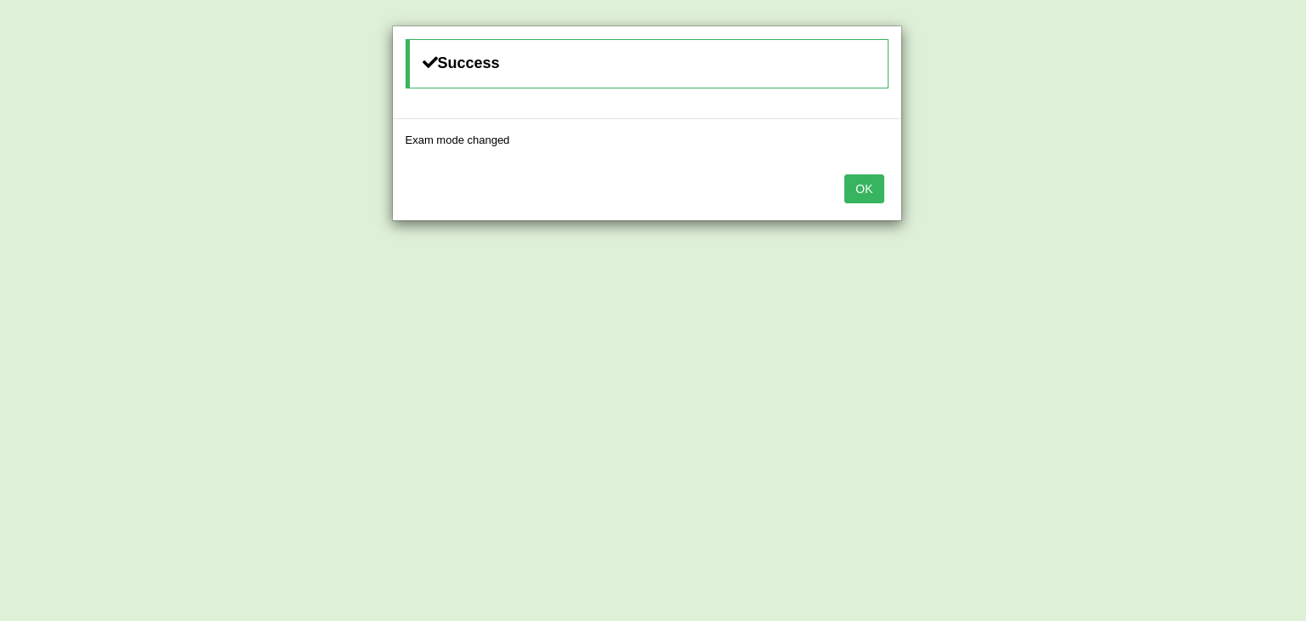
click at [857, 194] on button "OK" at bounding box center [863, 188] width 39 height 29
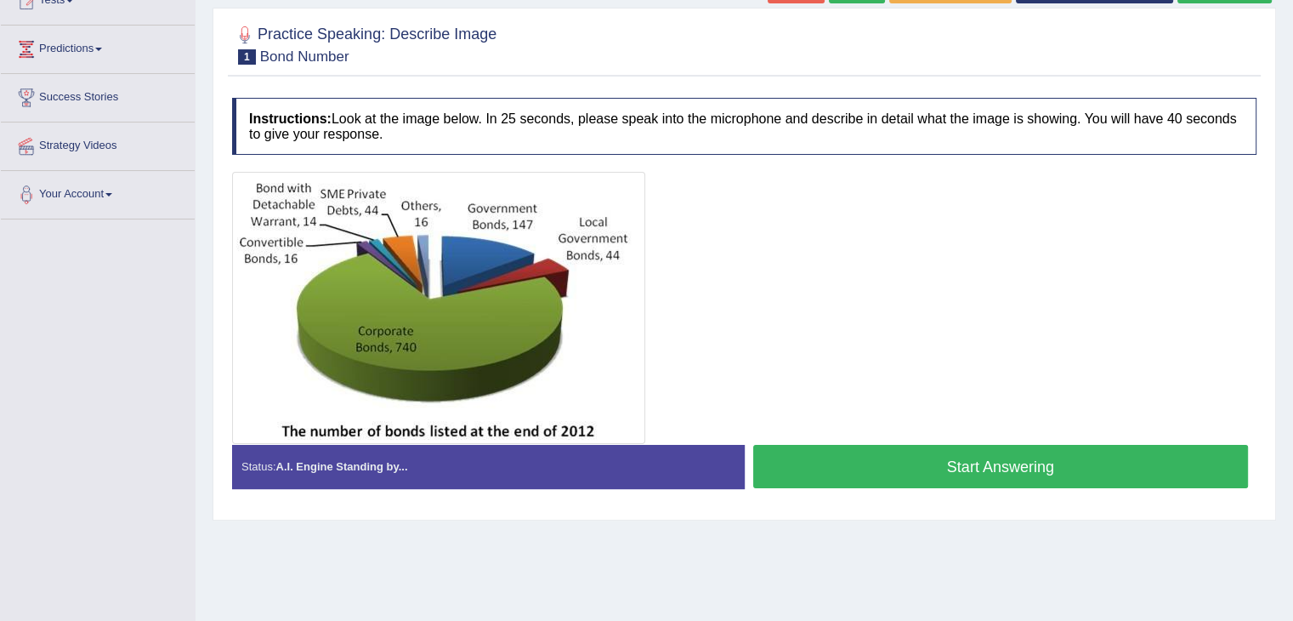
scroll to position [197, 0]
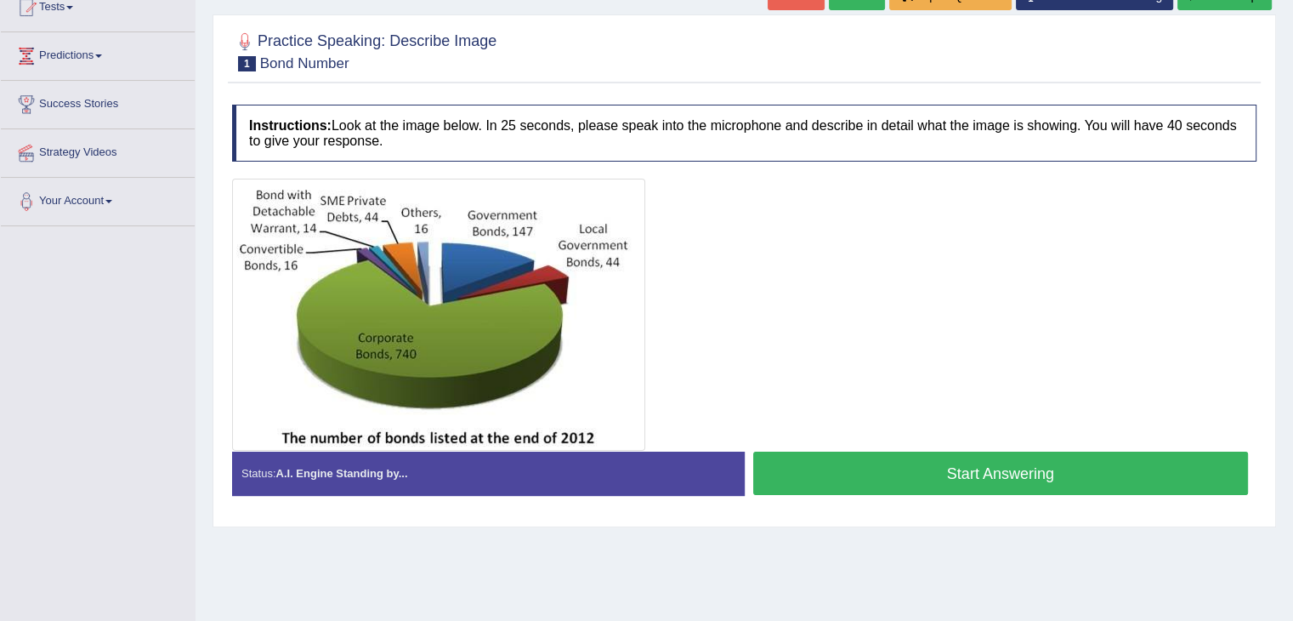
click at [802, 491] on button "Start Answering" at bounding box center [1001, 473] width 496 height 43
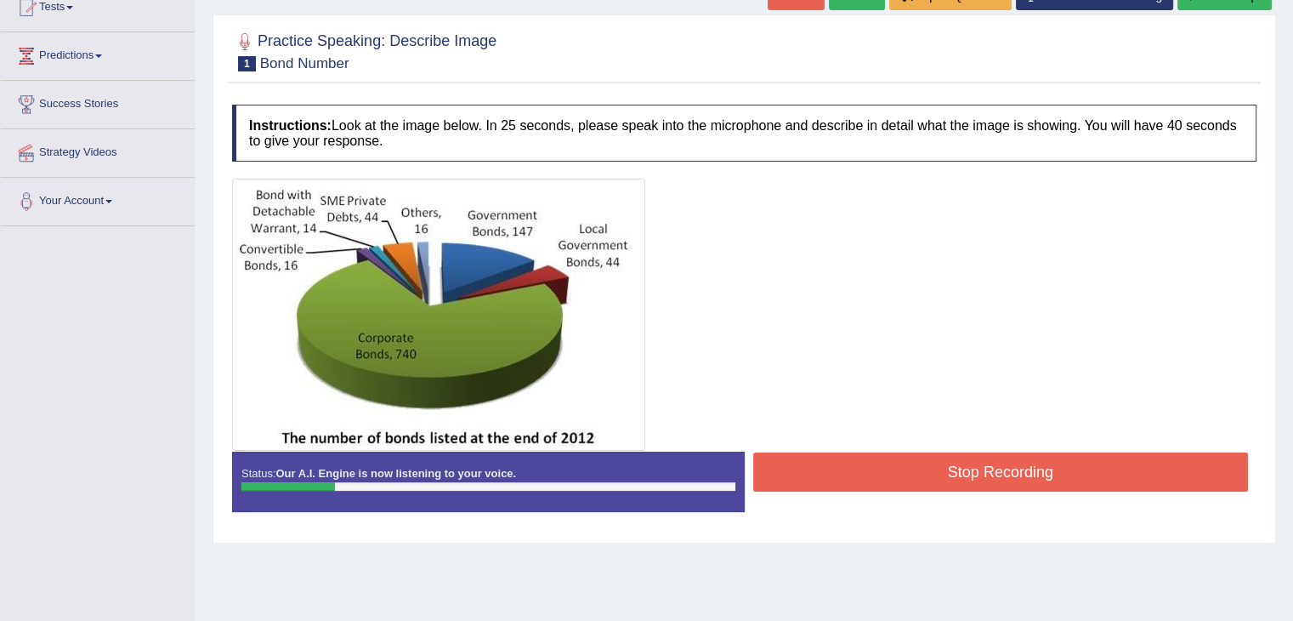
click at [802, 491] on div "Stop Recording" at bounding box center [1001, 473] width 513 height 43
click at [816, 469] on button "Stop Recording" at bounding box center [1001, 471] width 496 height 39
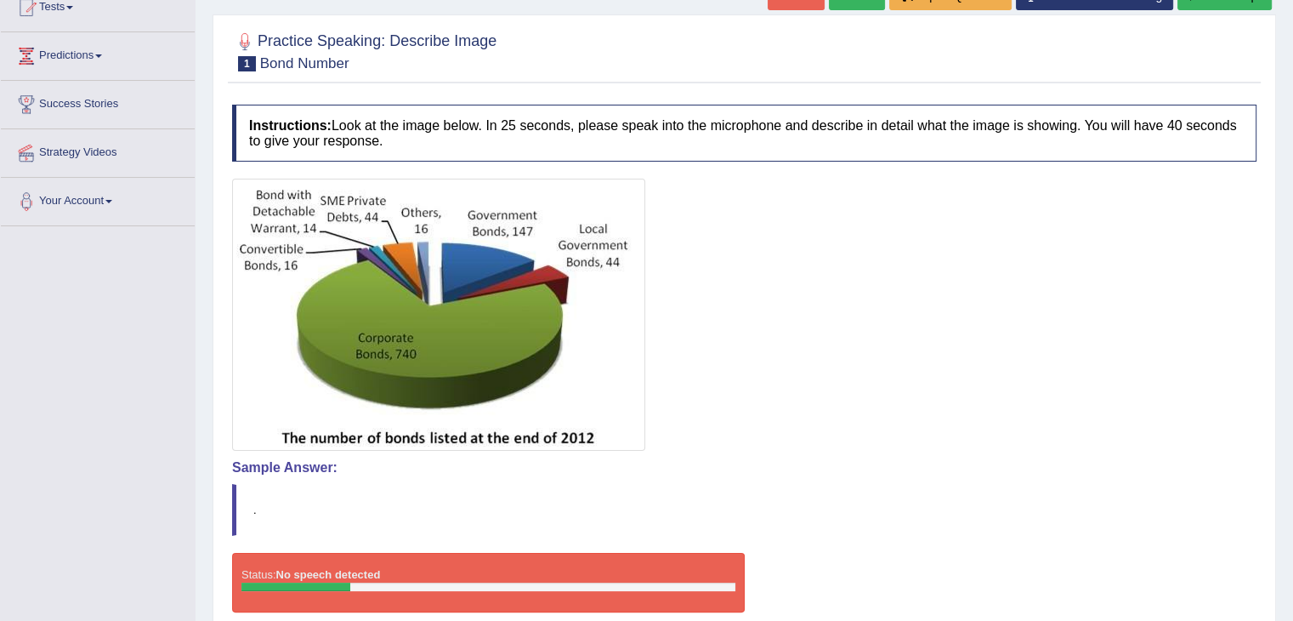
scroll to position [0, 0]
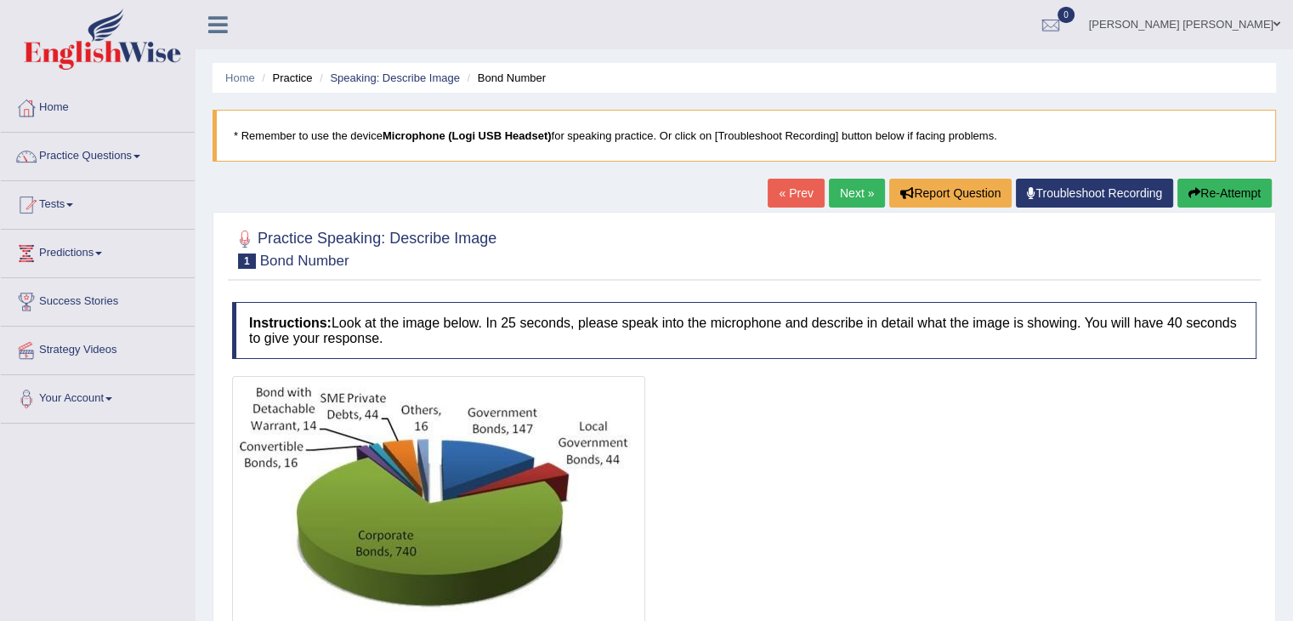
click at [1260, 193] on button "Re-Attempt" at bounding box center [1225, 193] width 94 height 29
click at [60, 99] on link "Home" at bounding box center [98, 105] width 194 height 43
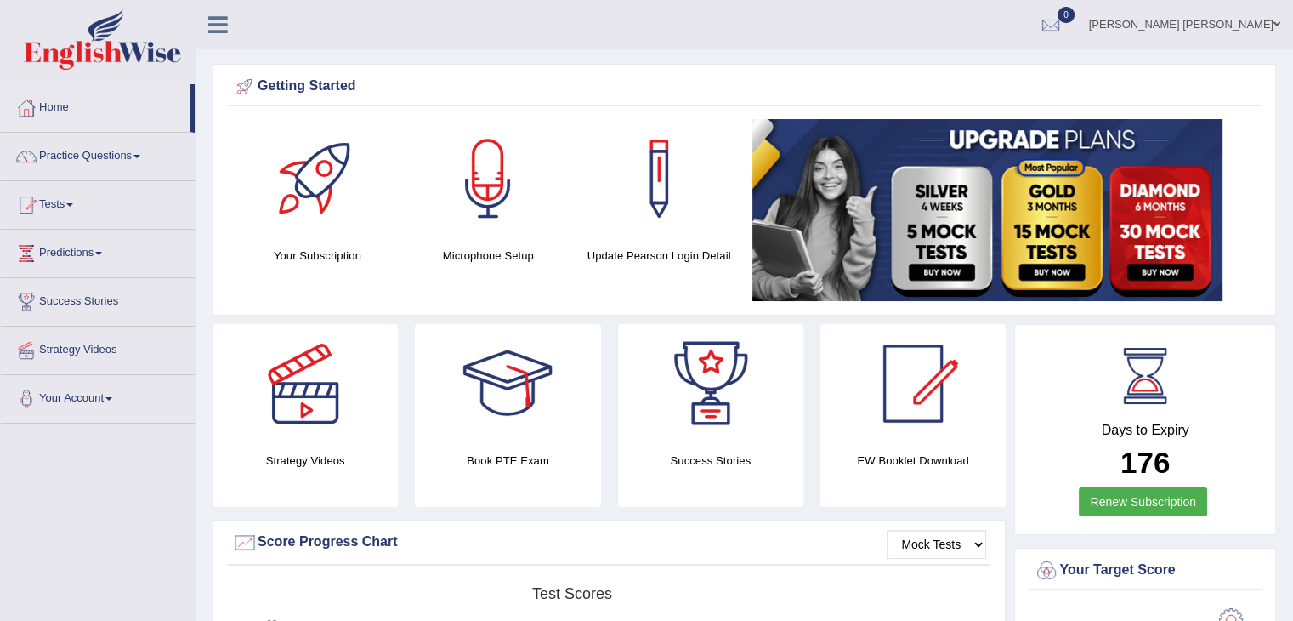
click at [356, 443] on div "Strategy Videos" at bounding box center [305, 415] width 185 height 183
click at [305, 416] on div at bounding box center [305, 383] width 119 height 119
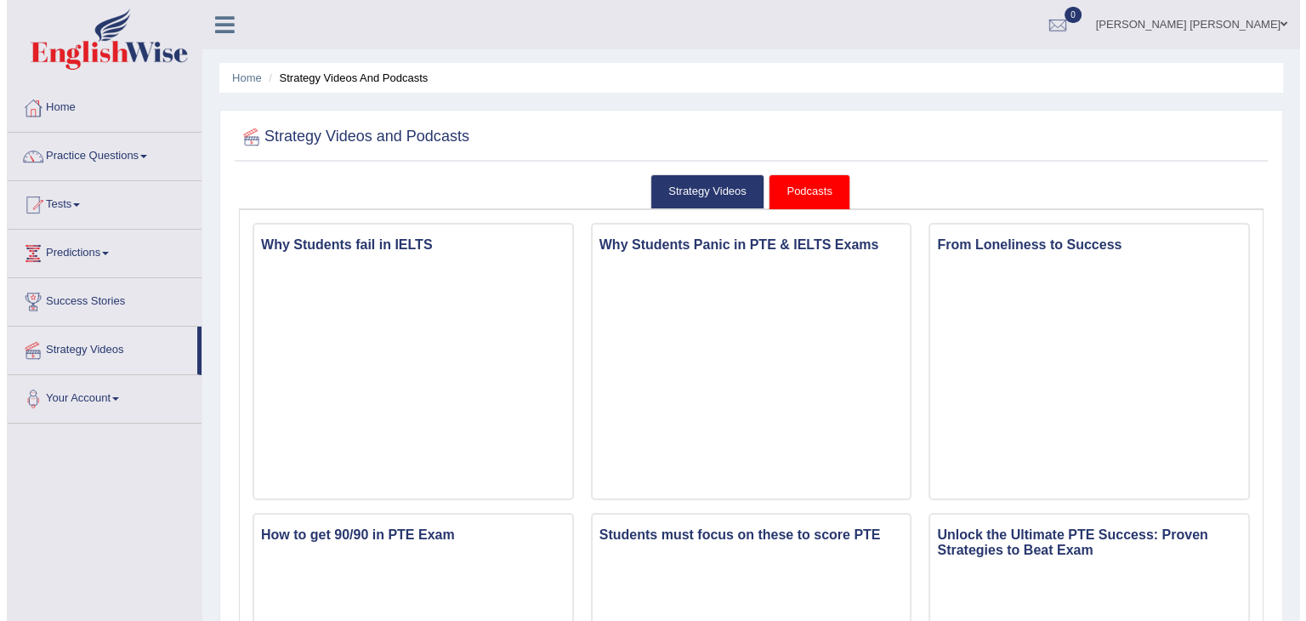
scroll to position [70, 0]
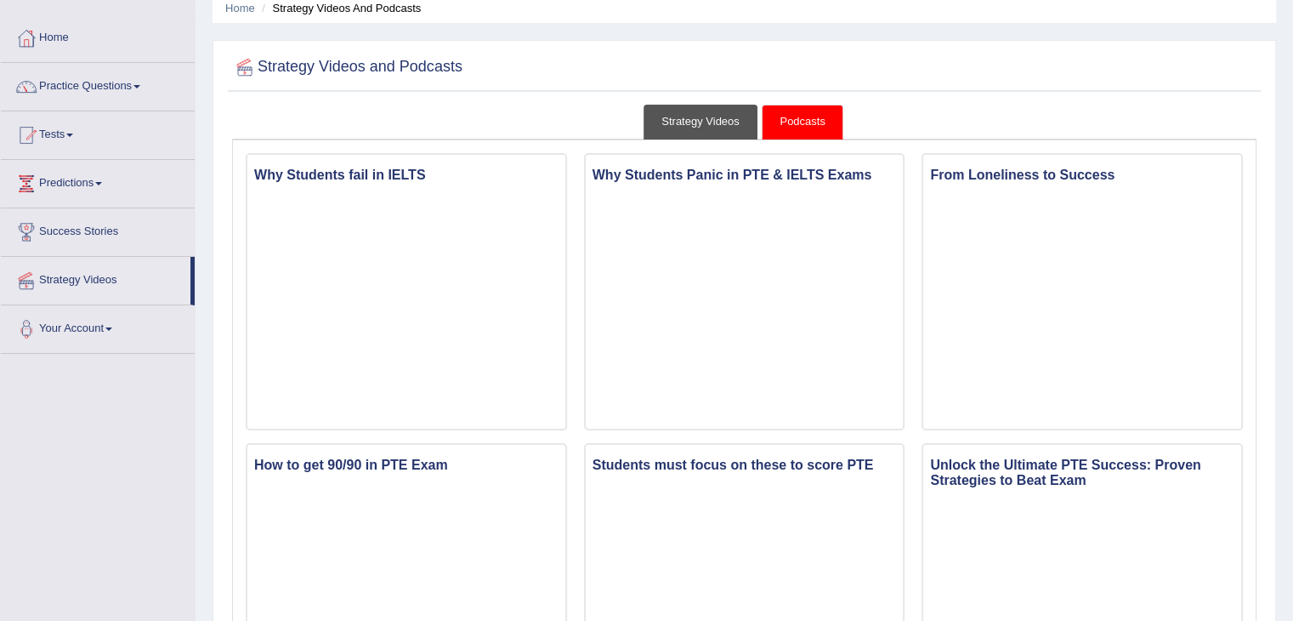
click at [661, 113] on link "Strategy Videos" at bounding box center [701, 122] width 114 height 35
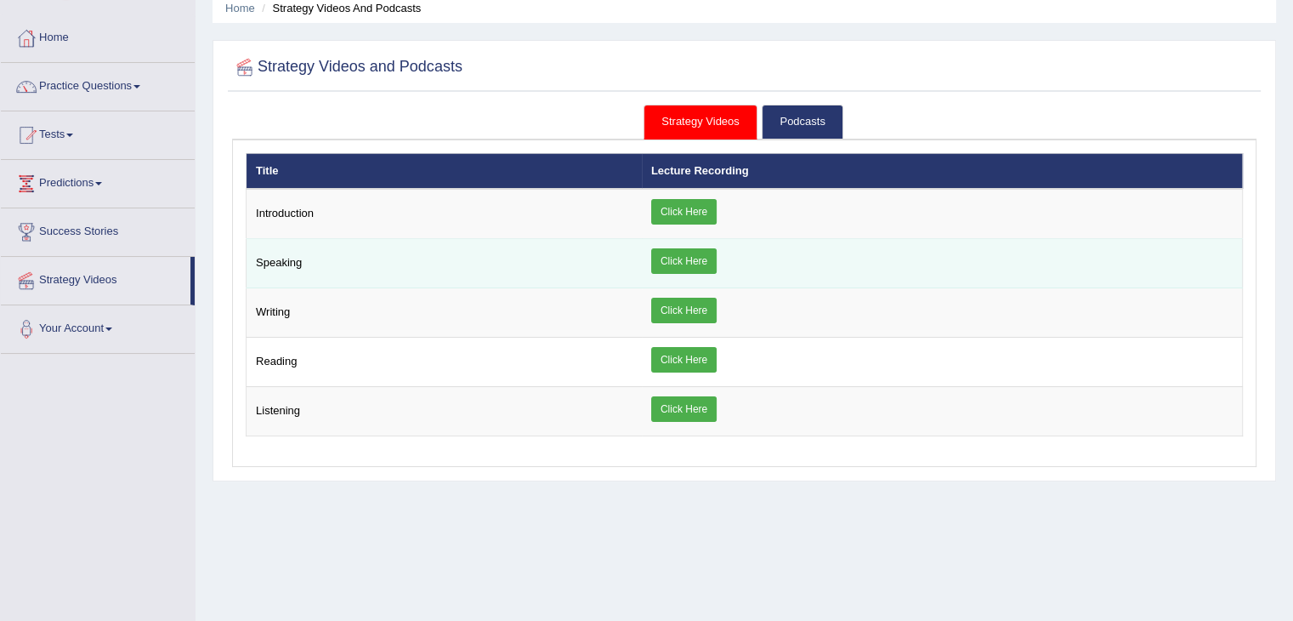
click at [664, 256] on link "Click Here" at bounding box center [683, 261] width 65 height 26
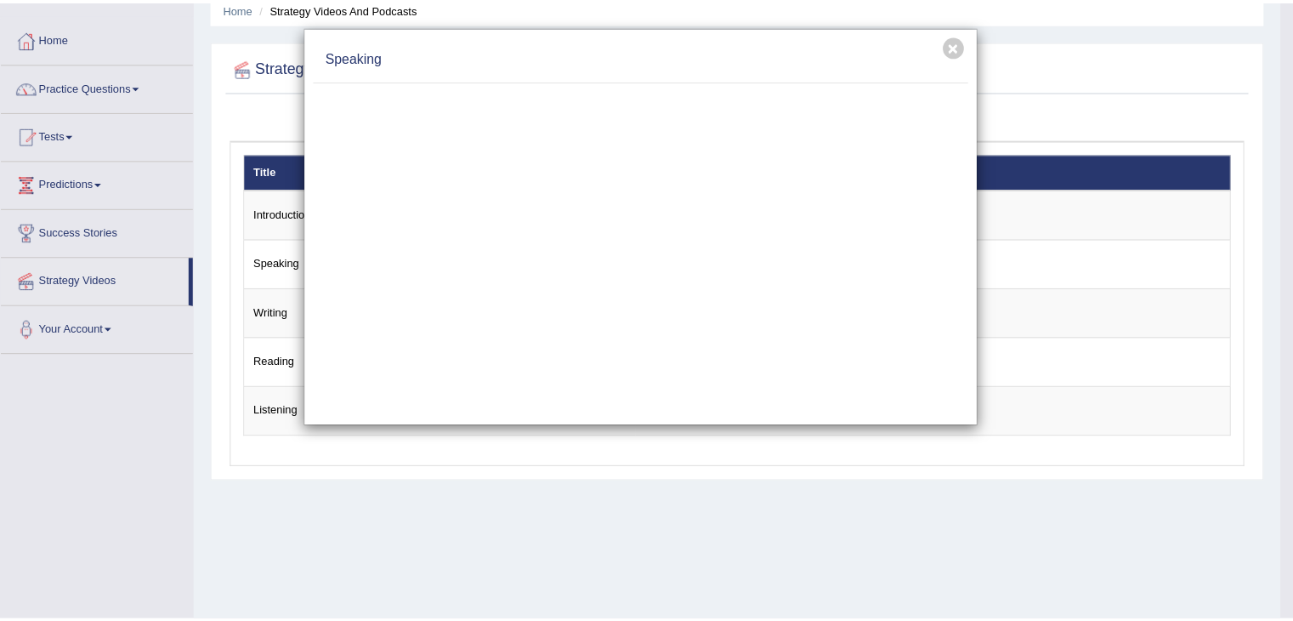
scroll to position [0, 0]
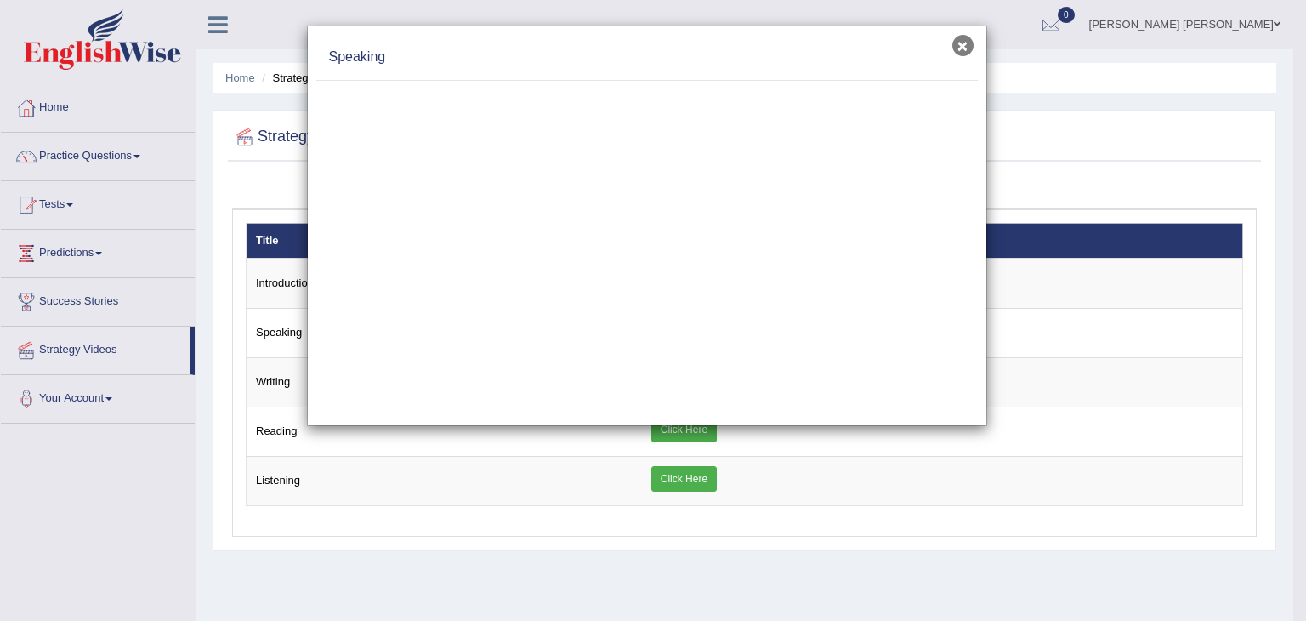
click at [965, 48] on button "×" at bounding box center [962, 45] width 21 height 21
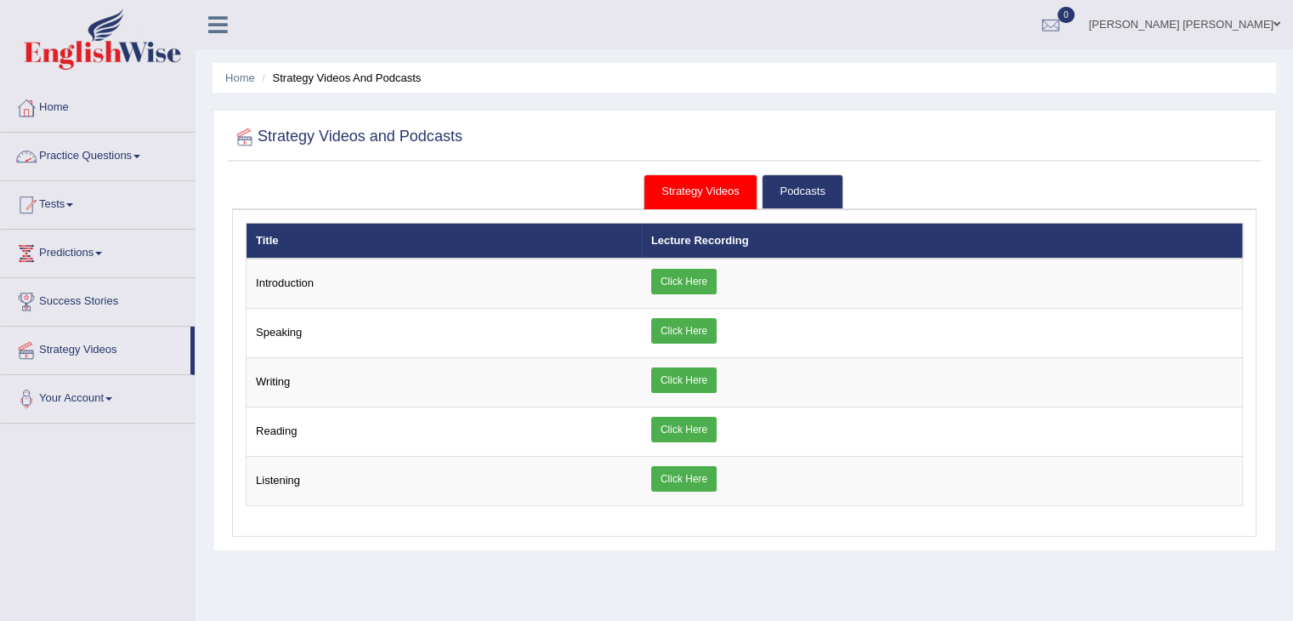
click at [116, 166] on link "Practice Questions" at bounding box center [98, 154] width 194 height 43
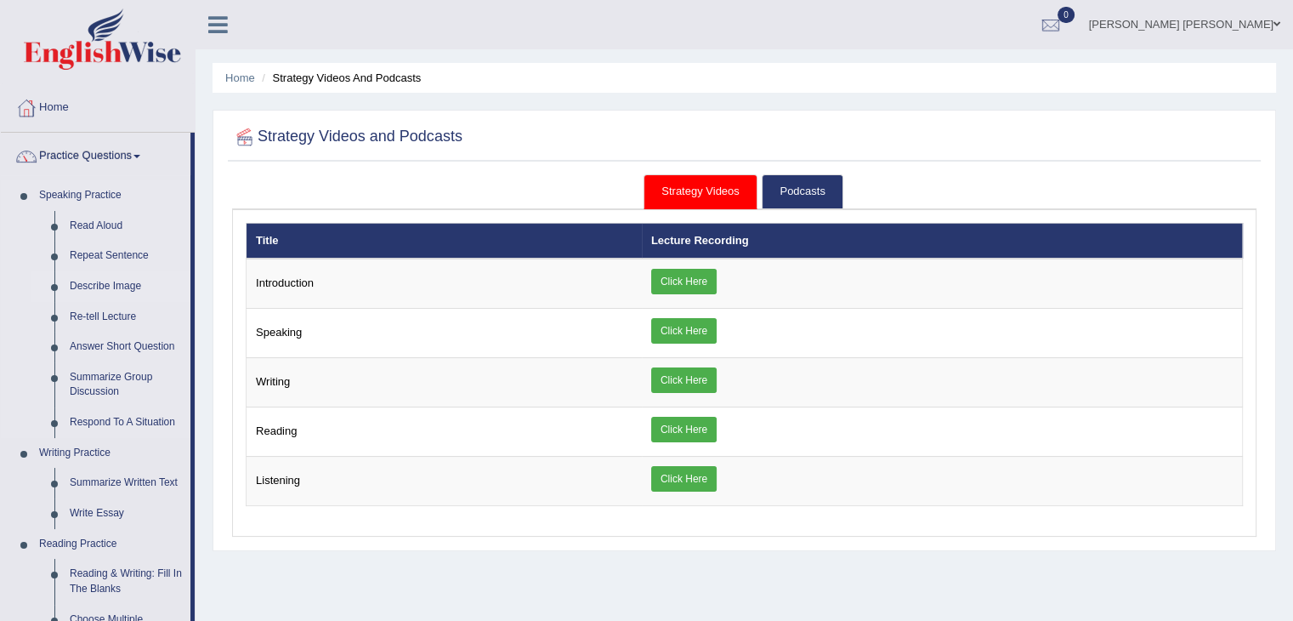
click at [116, 281] on link "Describe Image" at bounding box center [126, 286] width 128 height 31
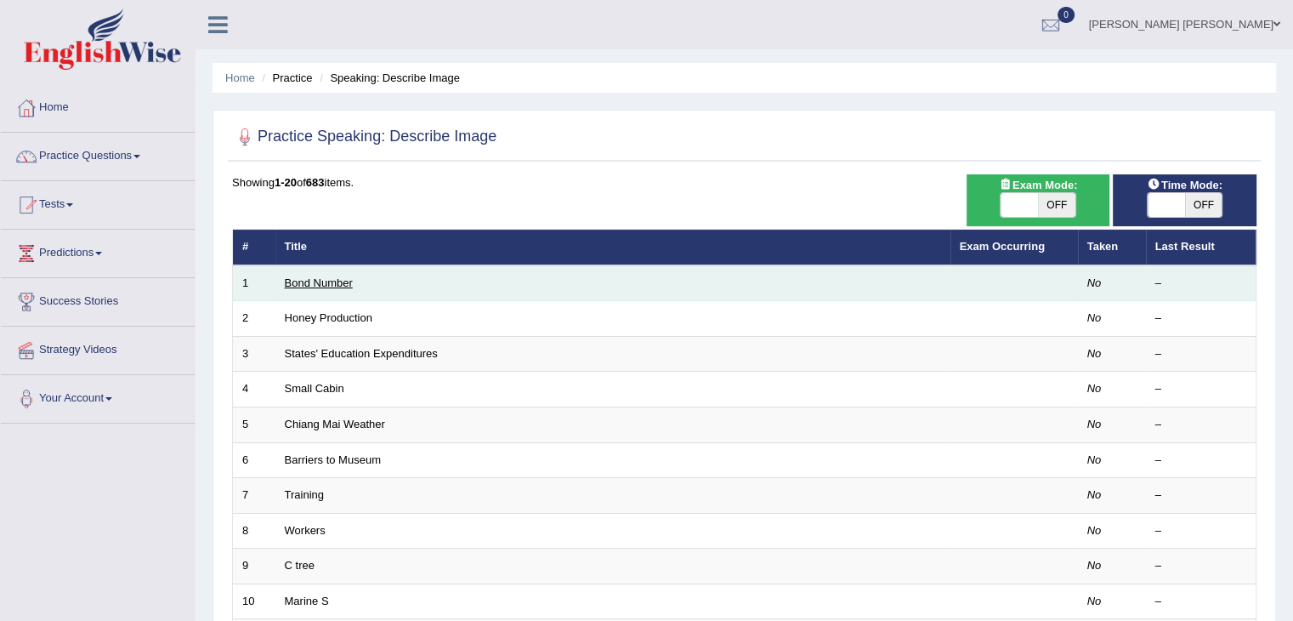
click at [320, 284] on link "Bond Number" at bounding box center [319, 282] width 68 height 13
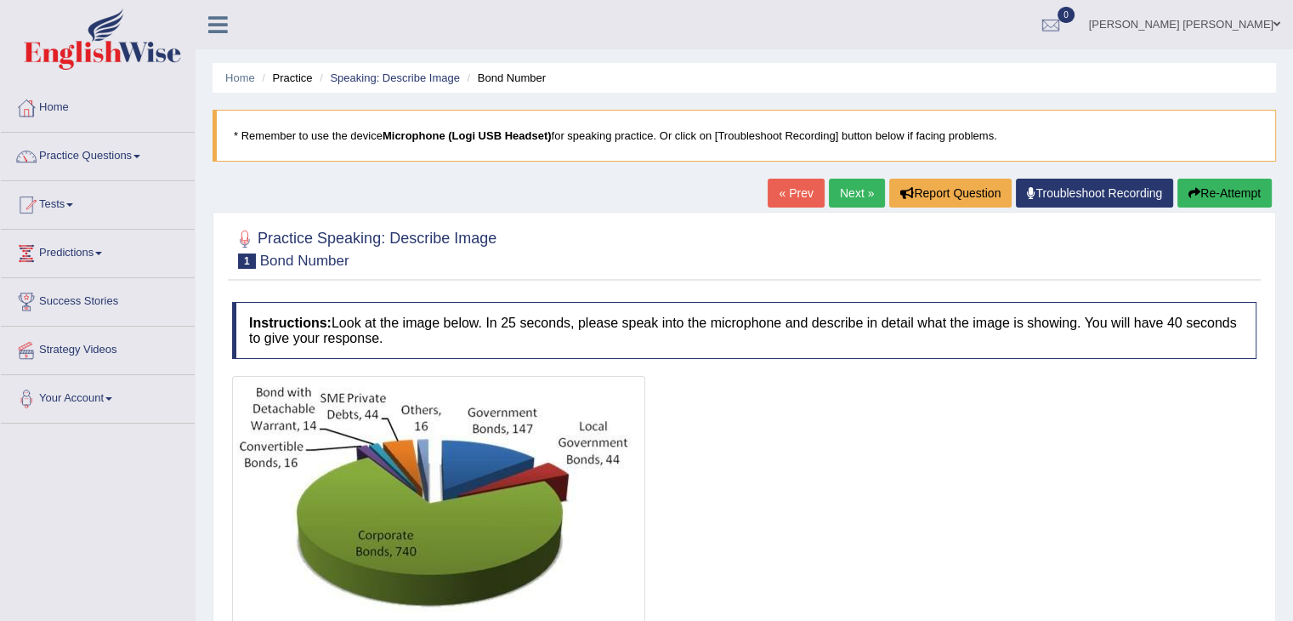
click at [855, 198] on link "Next »" at bounding box center [857, 193] width 56 height 29
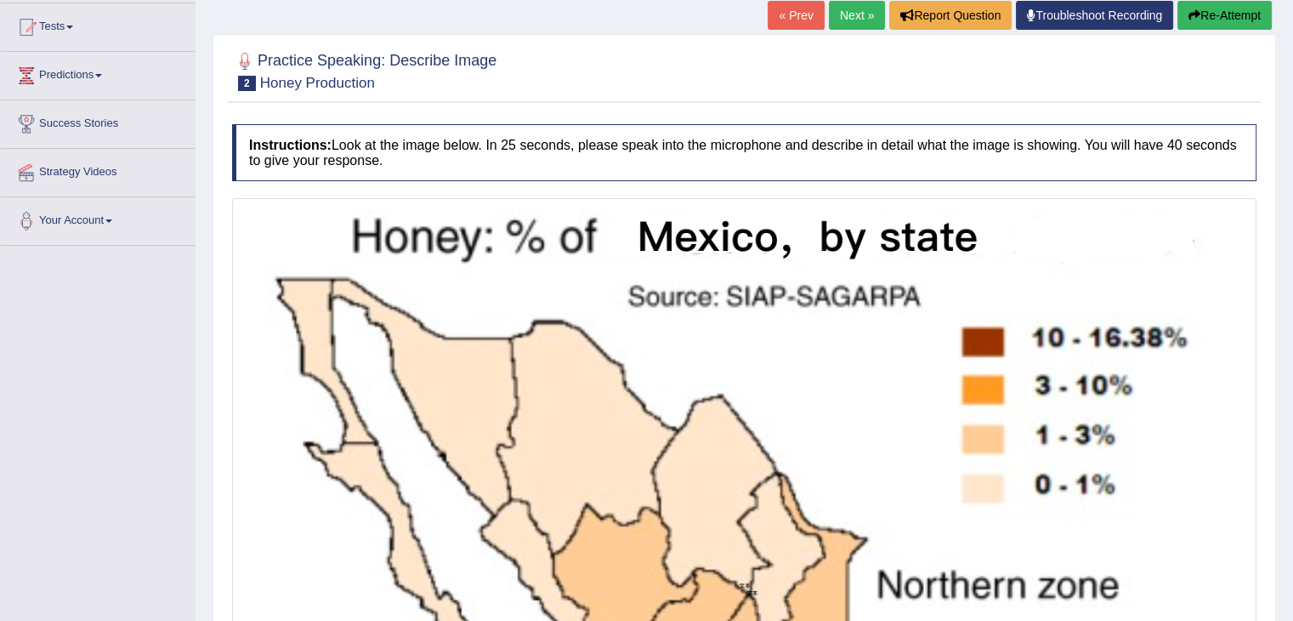
scroll to position [63, 0]
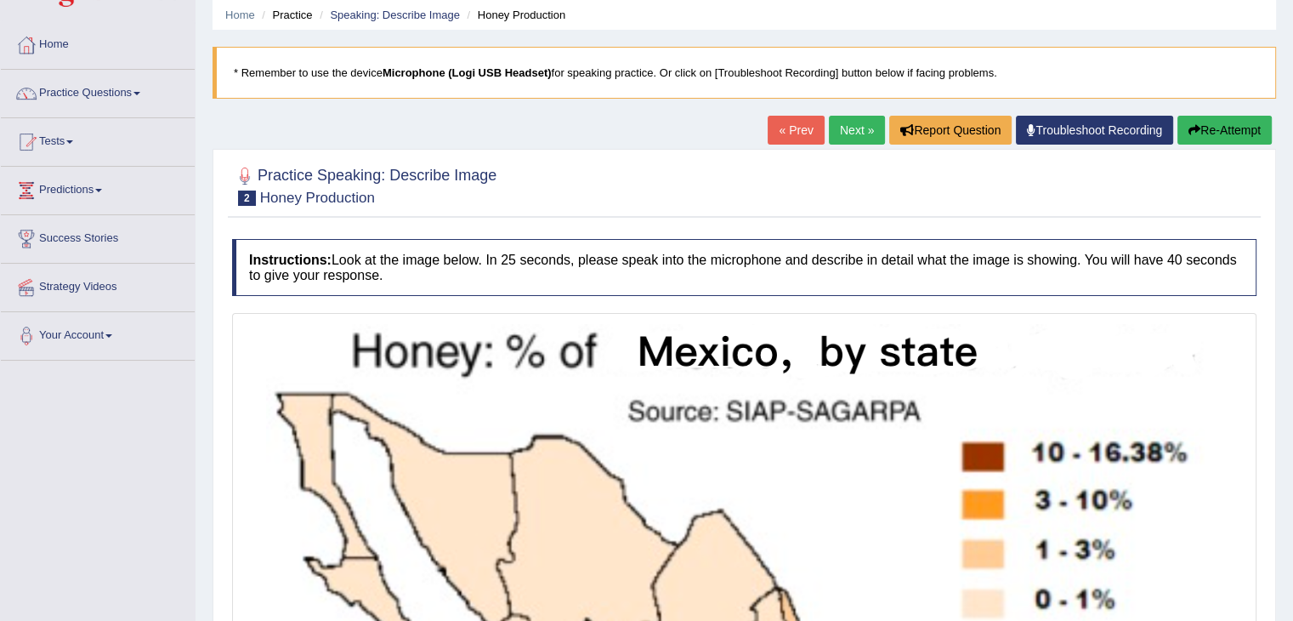
click at [862, 123] on link "Next »" at bounding box center [857, 130] width 56 height 29
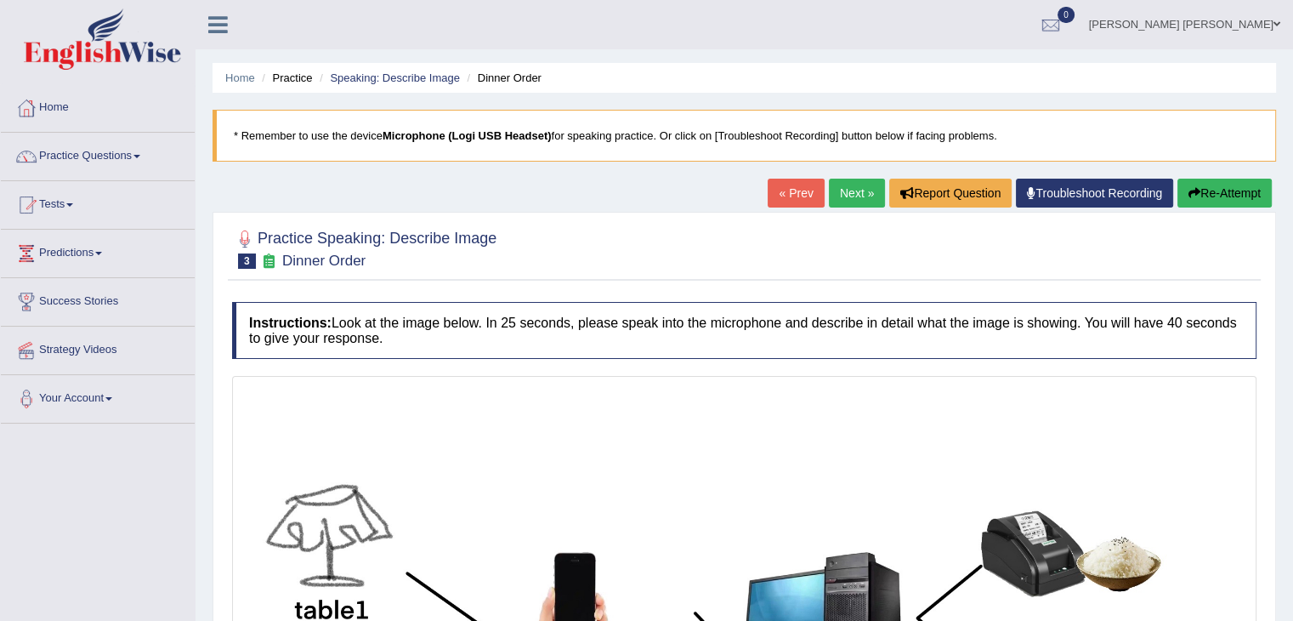
click at [858, 190] on link "Next »" at bounding box center [857, 193] width 56 height 29
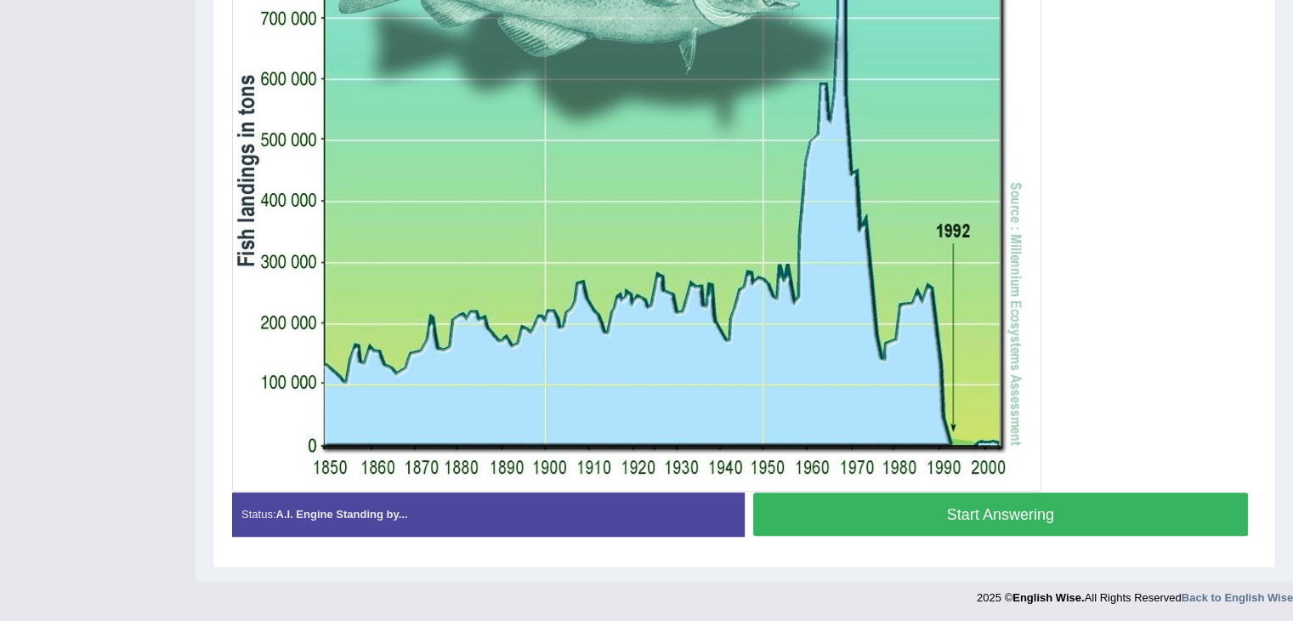
scroll to position [95, 0]
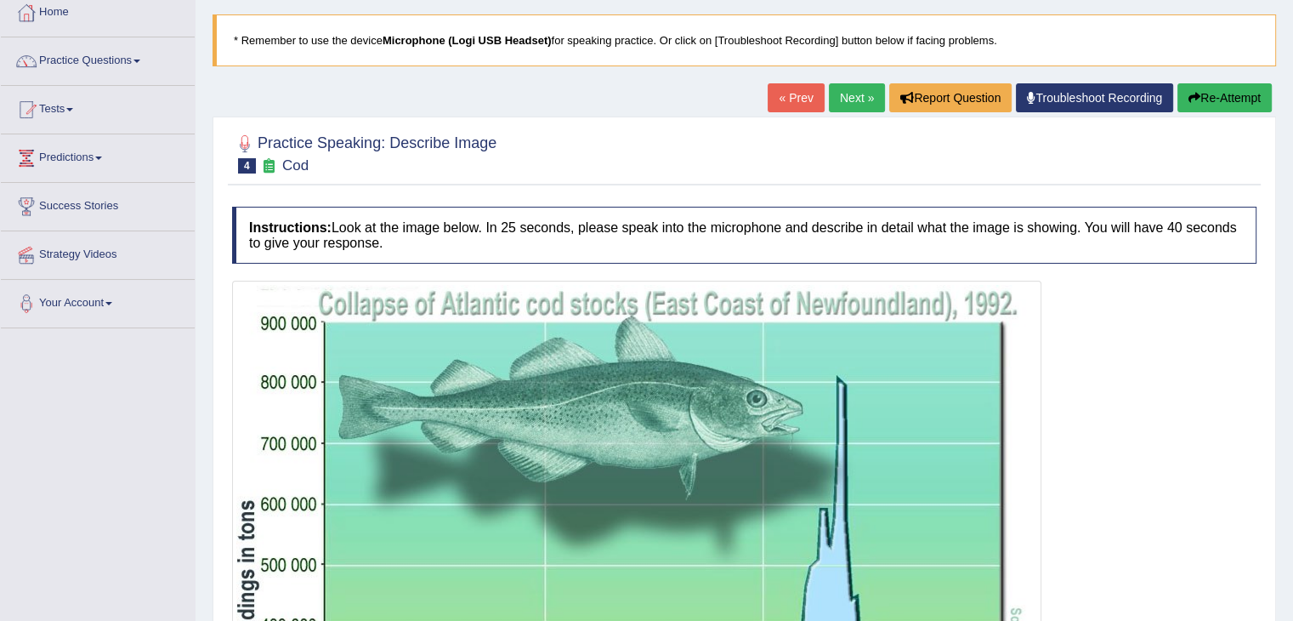
click at [850, 103] on link "Next »" at bounding box center [857, 97] width 56 height 29
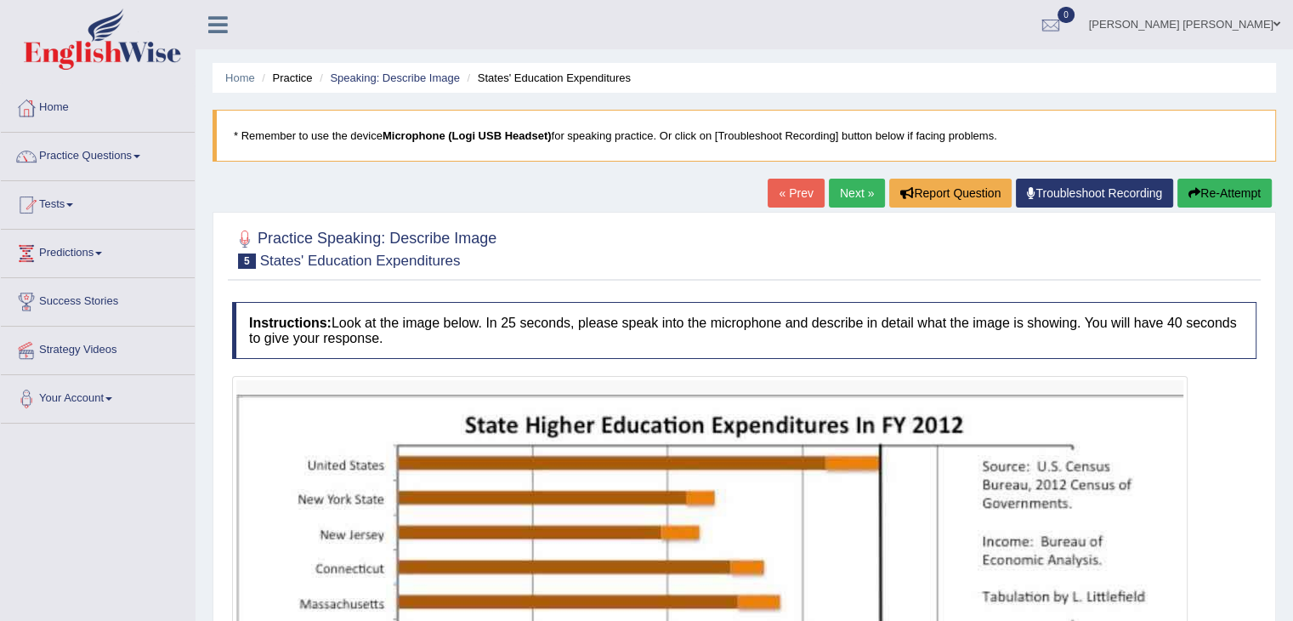
click at [853, 186] on link "Next »" at bounding box center [857, 193] width 56 height 29
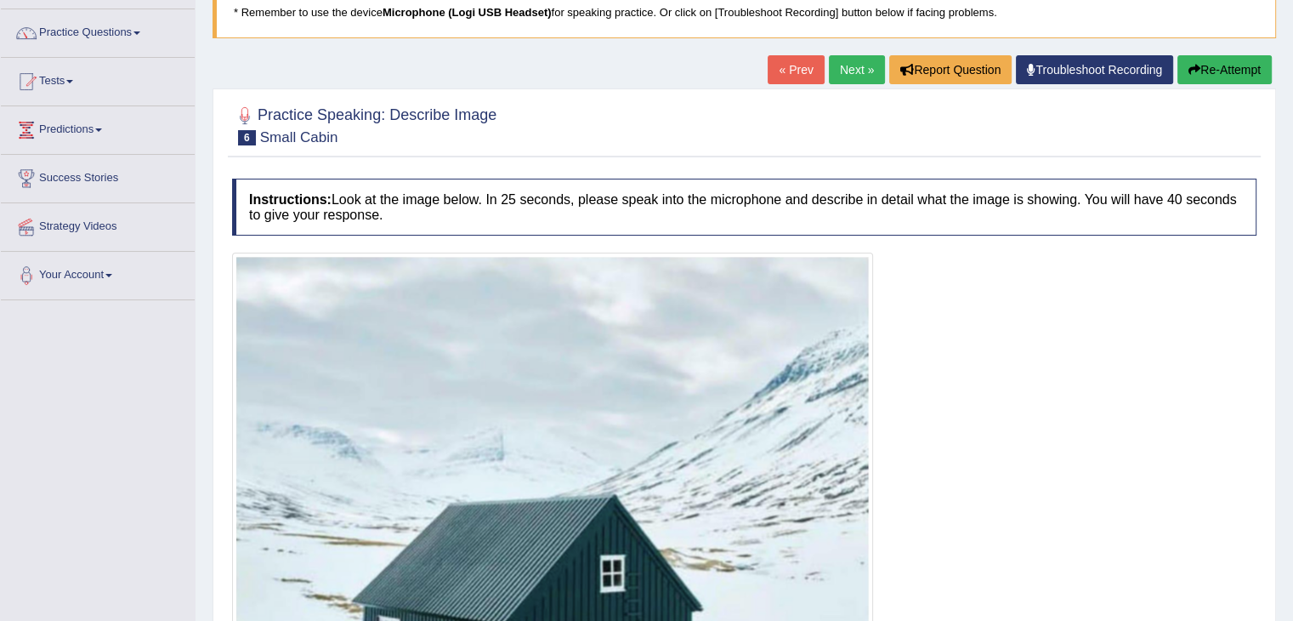
scroll to position [82, 0]
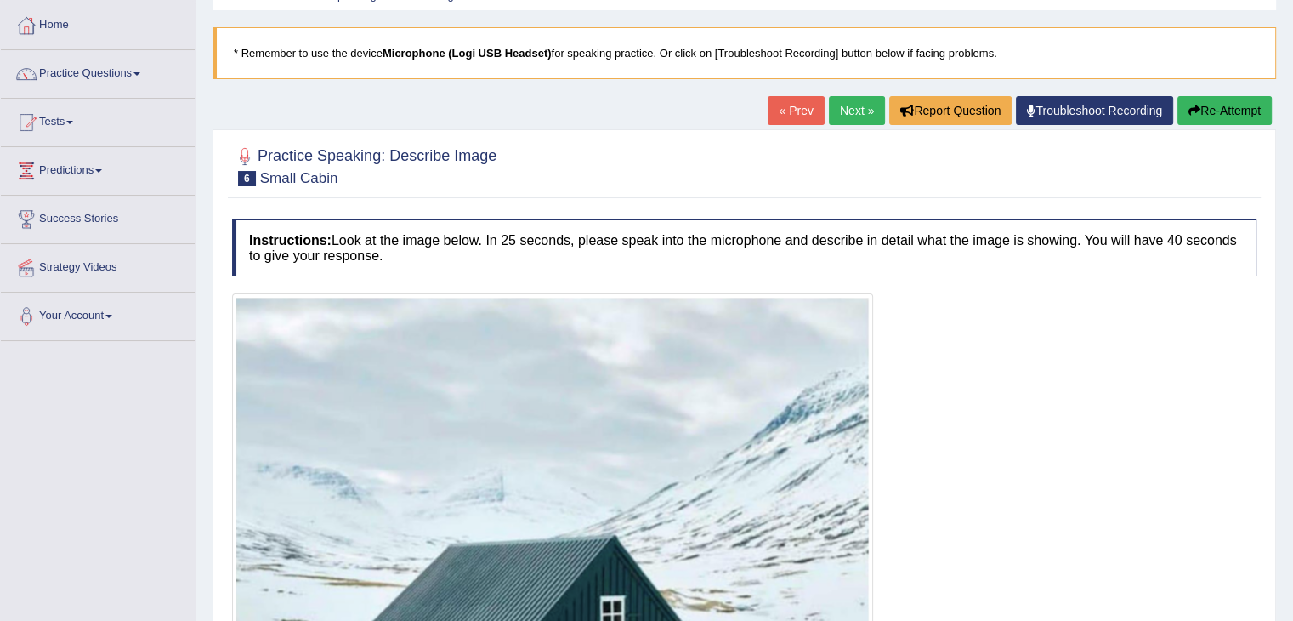
click at [829, 103] on link "Next »" at bounding box center [857, 110] width 56 height 29
